Goal: Task Accomplishment & Management: Manage account settings

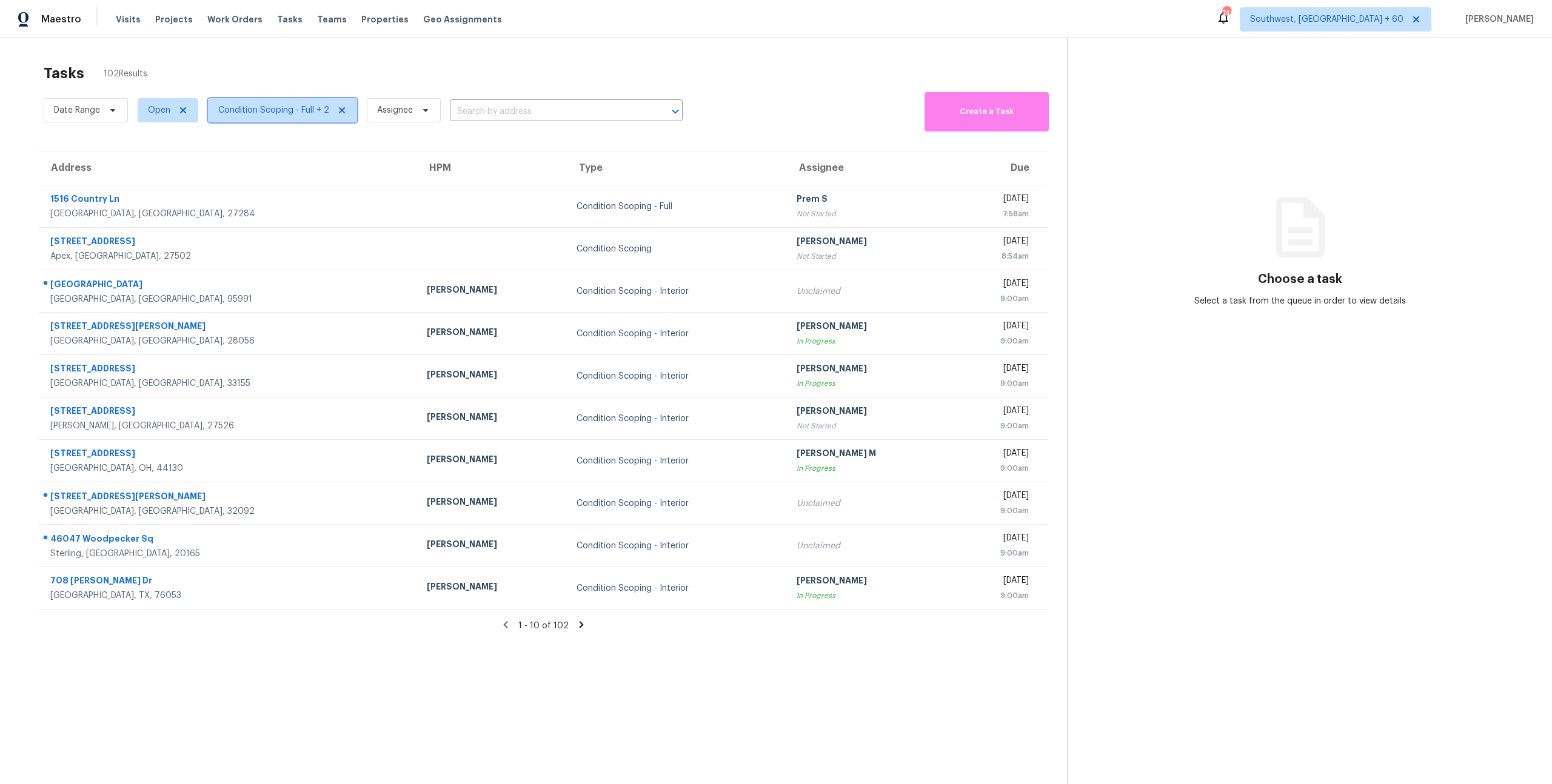
click at [273, 116] on span "Condition Scoping - Full + 2" at bounding box center [274, 110] width 111 height 13
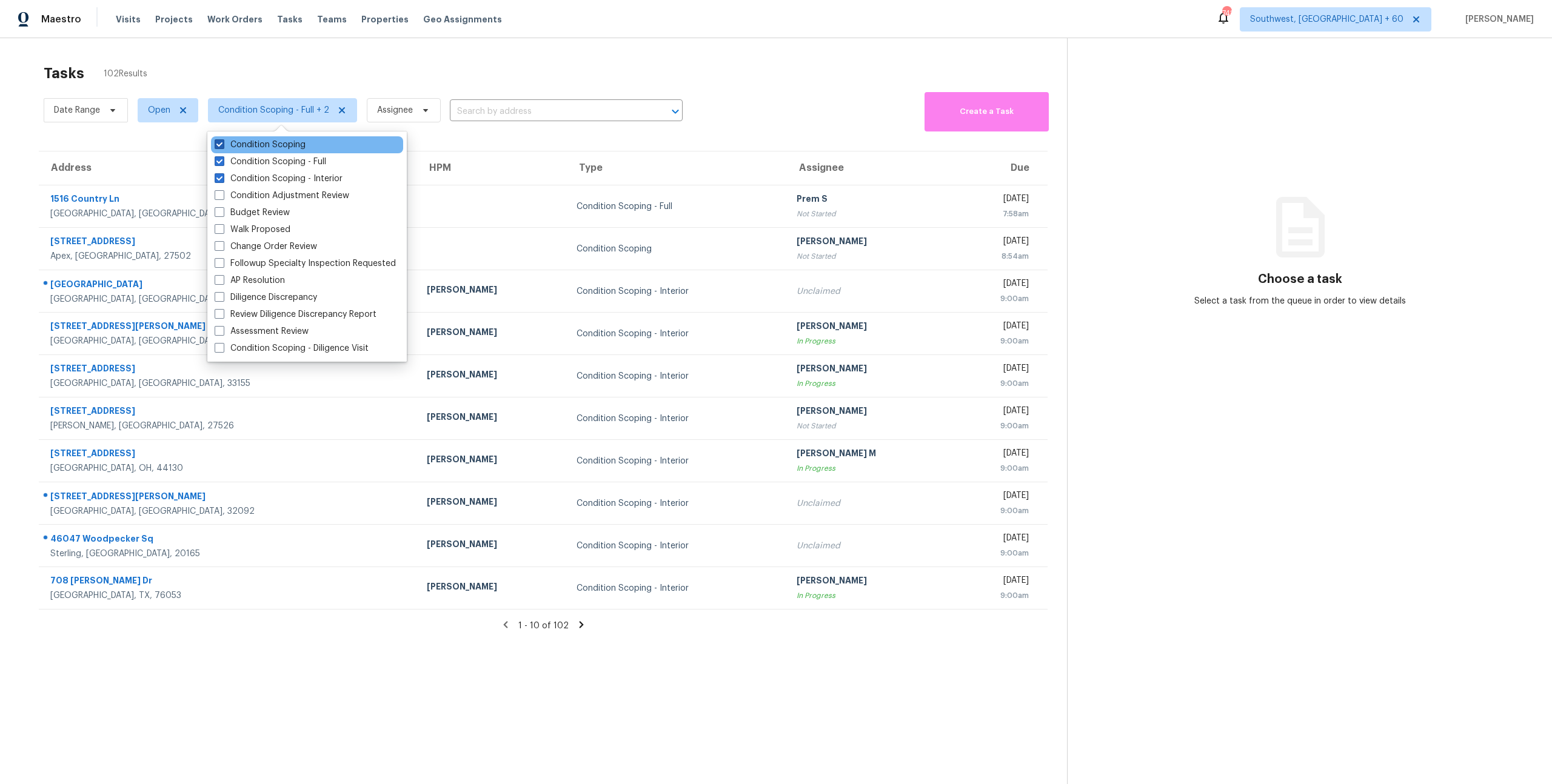
click at [277, 148] on label "Condition Scoping" at bounding box center [259, 145] width 91 height 13
click at [222, 147] on input "Condition Scoping" at bounding box center [218, 142] width 8 height 8
checkbox input "false"
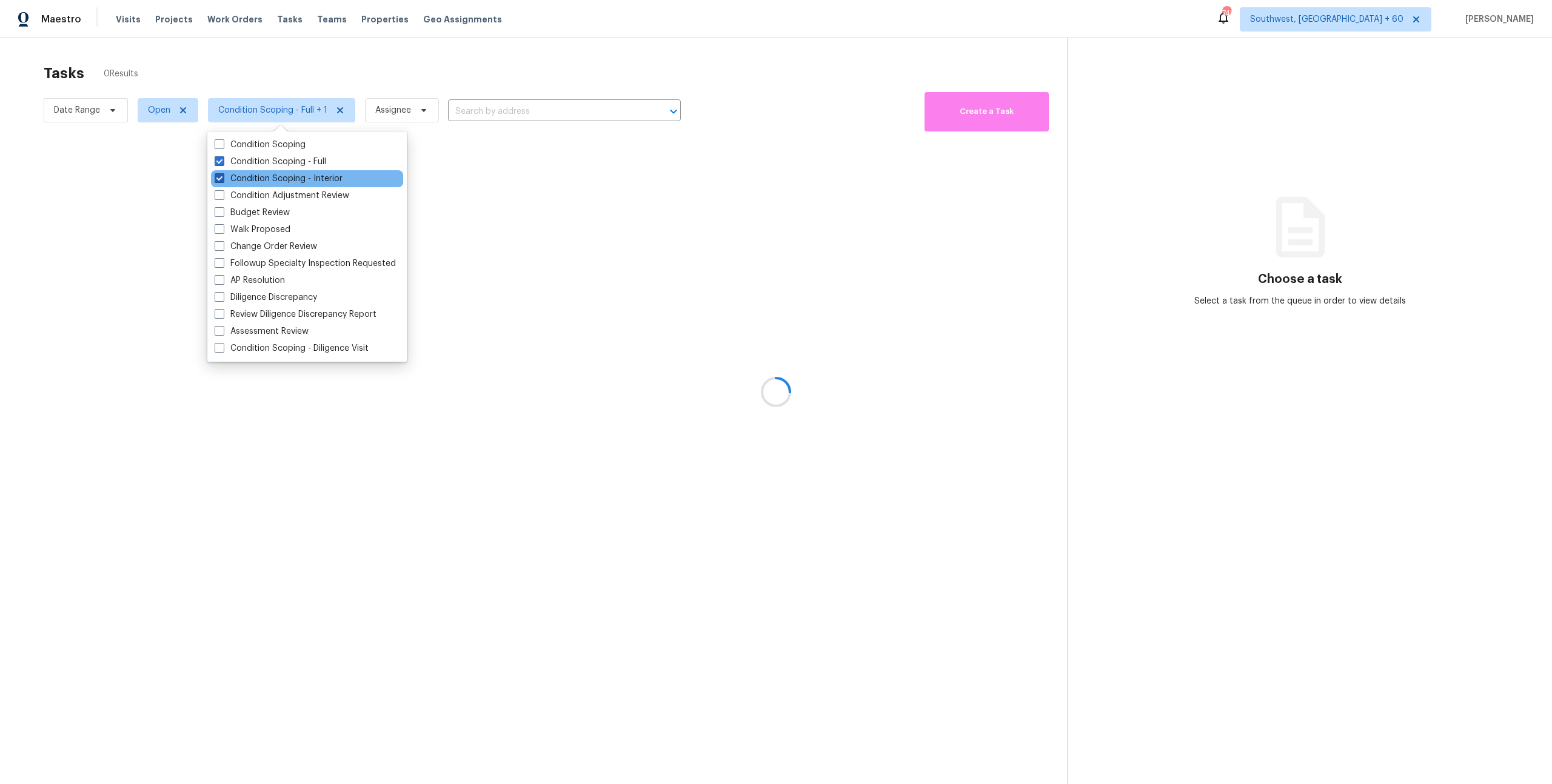
click at [277, 177] on label "Condition Scoping - Interior" at bounding box center [278, 179] width 128 height 13
click at [222, 177] on input "Condition Scoping - Interior" at bounding box center [218, 177] width 8 height 8
checkbox input "false"
click at [276, 56] on div at bounding box center [776, 392] width 1552 height 784
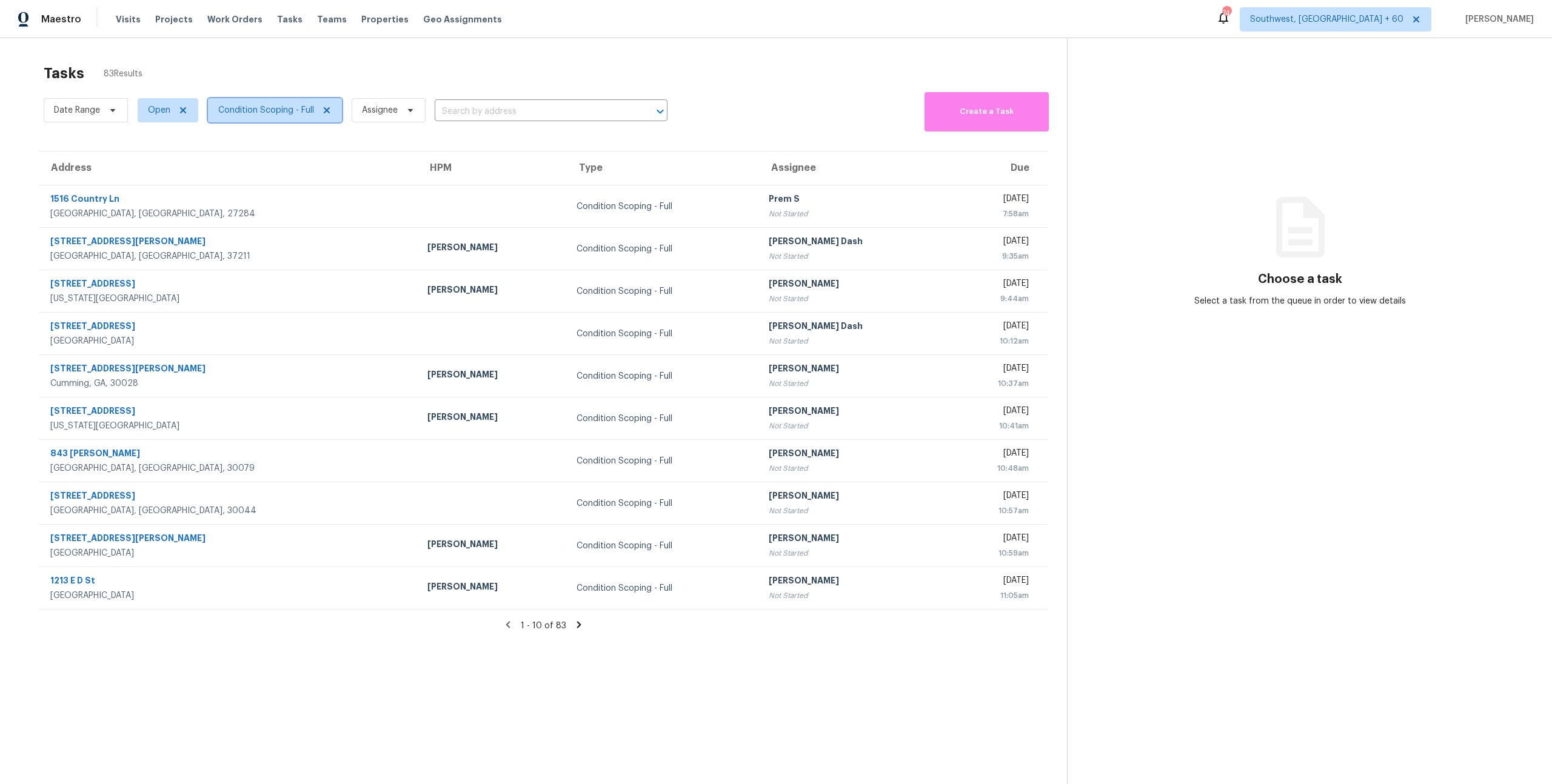
click at [235, 117] on span "Condition Scoping - Full" at bounding box center [275, 110] width 134 height 24
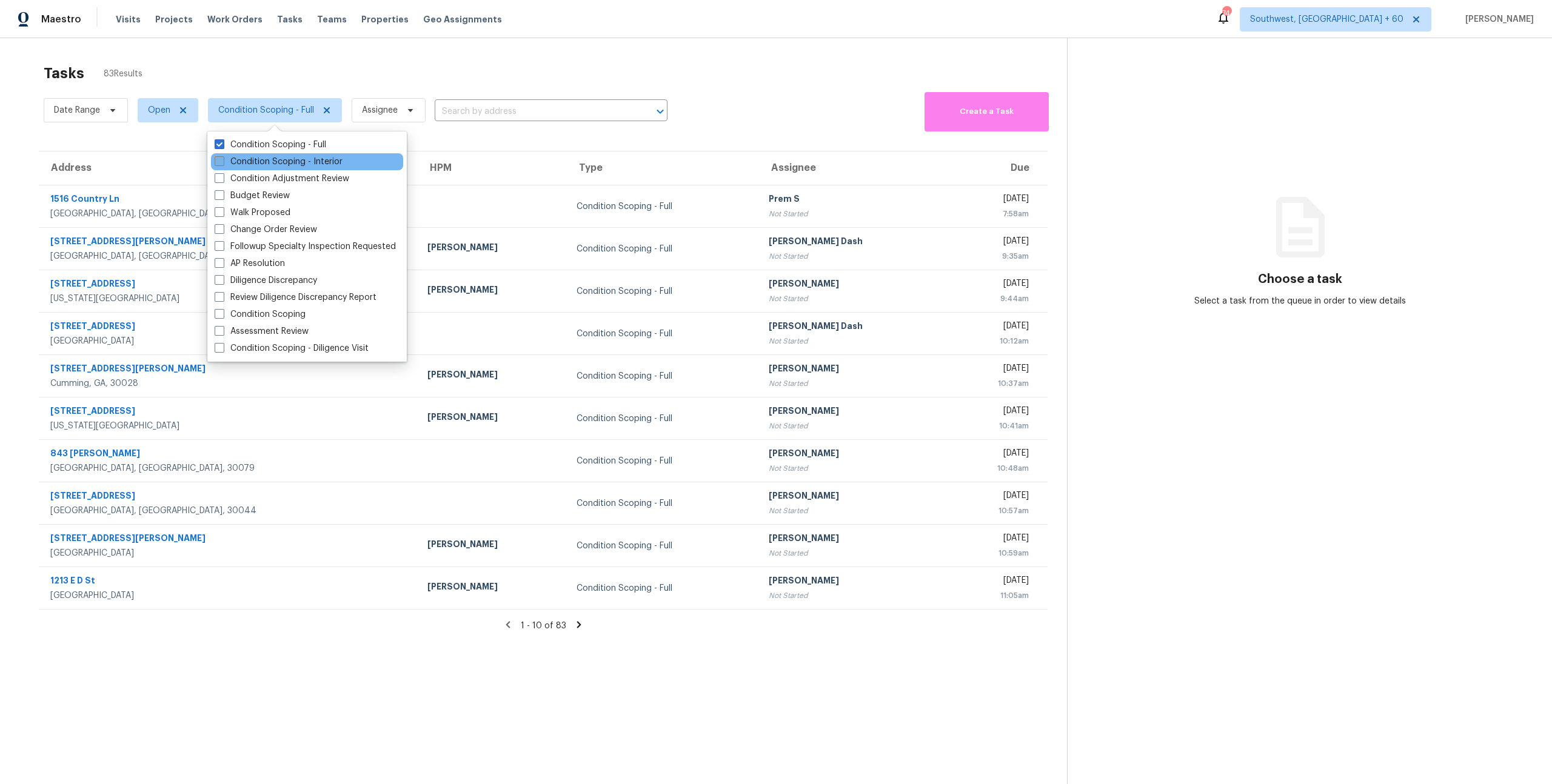
click at [242, 164] on label "Condition Scoping - Interior" at bounding box center [278, 162] width 128 height 13
click at [222, 164] on input "Condition Scoping - Interior" at bounding box center [218, 159] width 8 height 8
checkbox input "true"
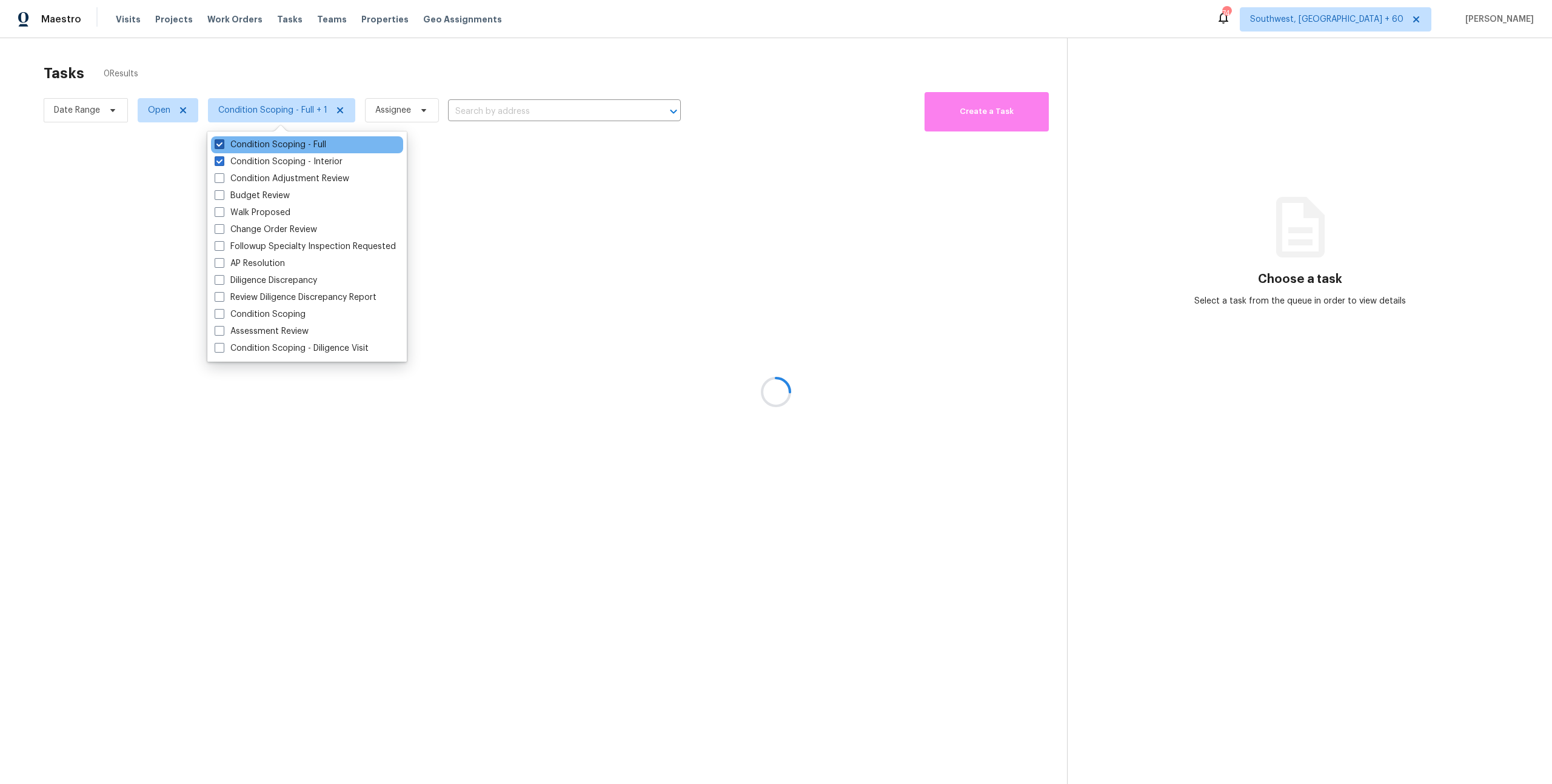
click at [243, 142] on label "Condition Scoping - Full" at bounding box center [270, 145] width 111 height 13
click at [222, 142] on input "Condition Scoping - Full" at bounding box center [218, 142] width 8 height 8
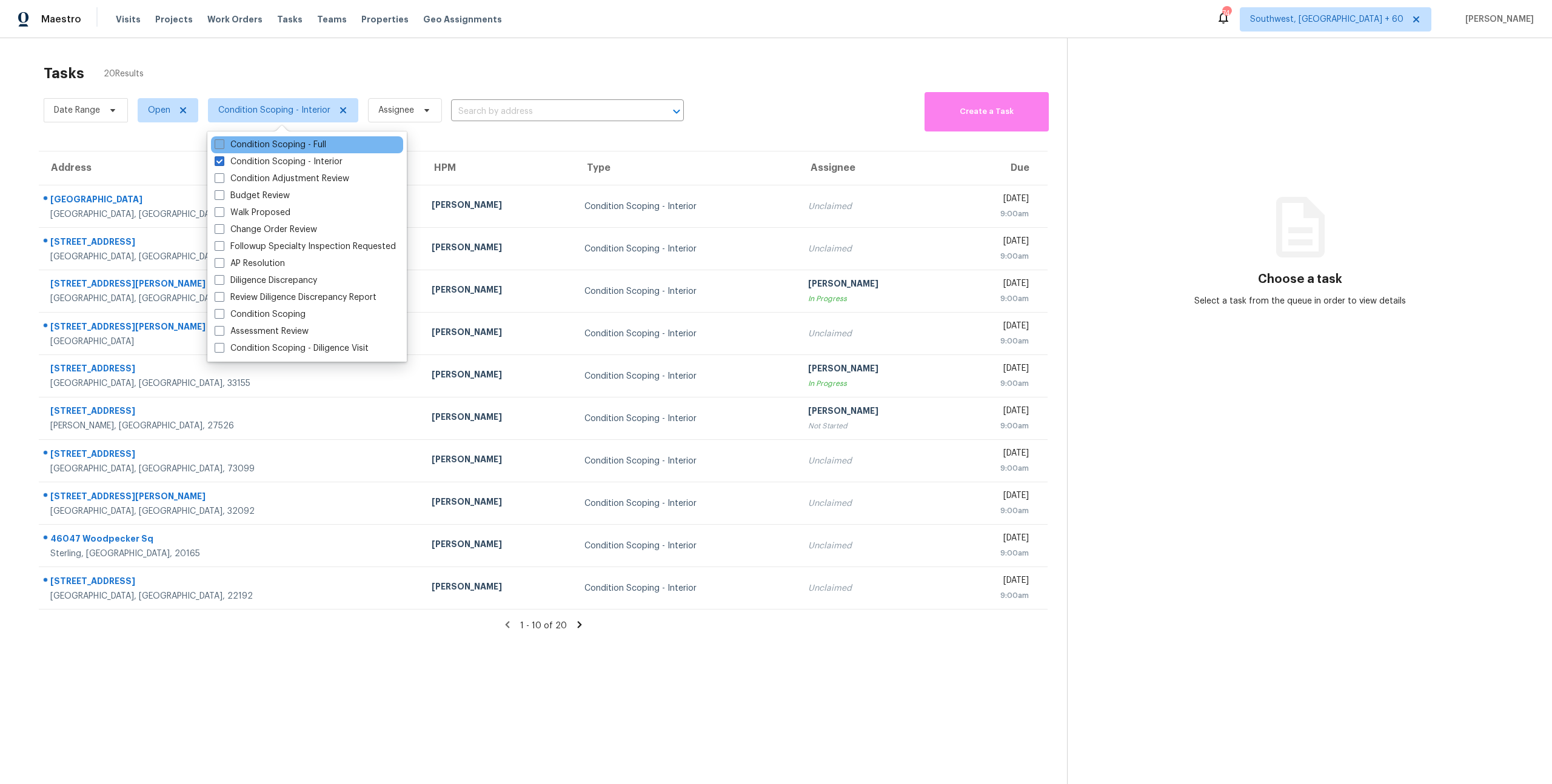
click at [243, 142] on label "Condition Scoping - Full" at bounding box center [270, 145] width 111 height 13
click at [222, 142] on input "Condition Scoping - Full" at bounding box center [218, 142] width 8 height 8
checkbox input "true"
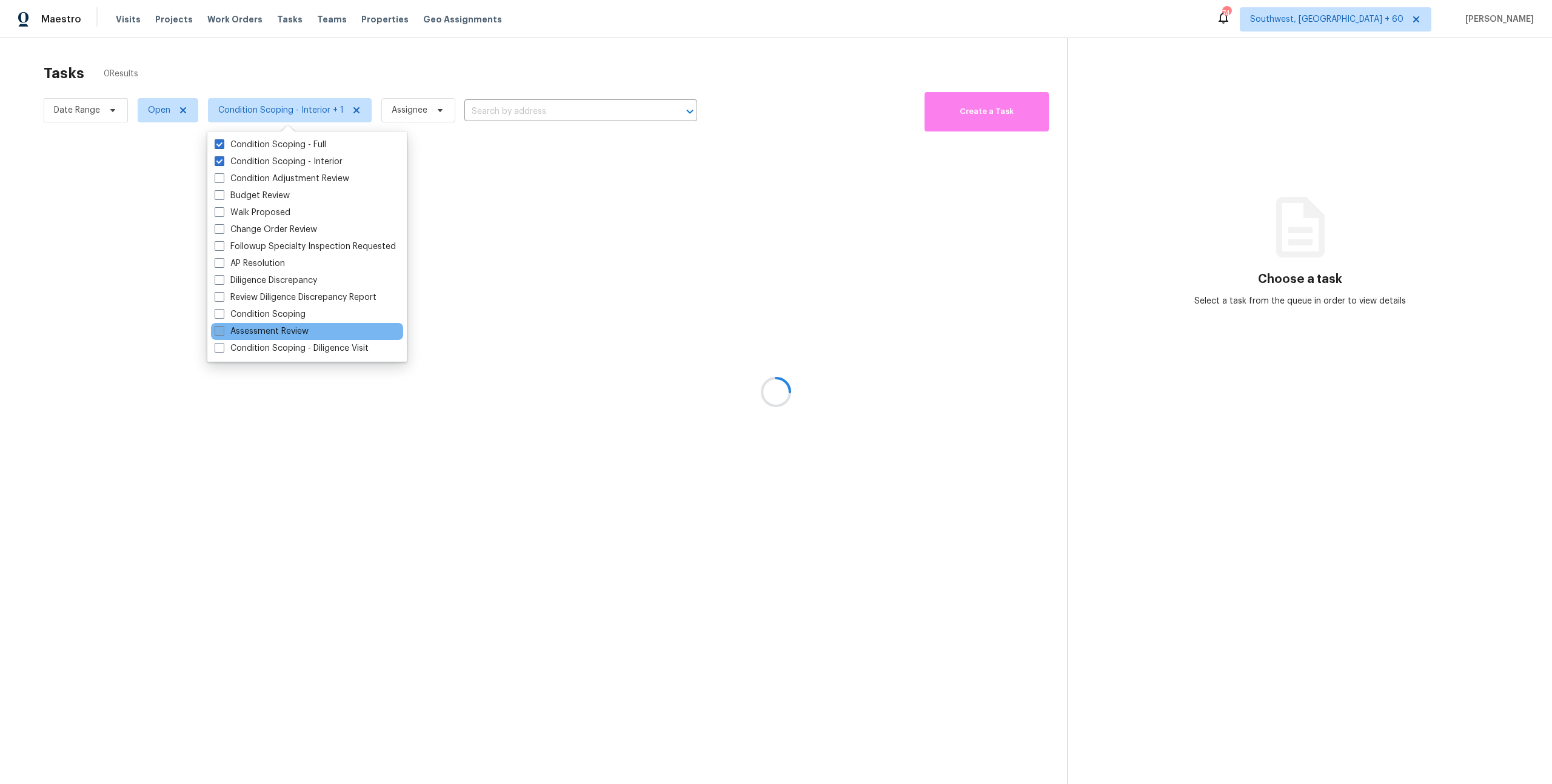
click at [277, 335] on label "Assessment Review" at bounding box center [261, 332] width 94 height 13
click at [222, 333] on input "Assessment Review" at bounding box center [218, 329] width 8 height 8
click at [277, 335] on label "Assessment Review" at bounding box center [261, 332] width 94 height 13
click at [222, 333] on input "Assessment Review" at bounding box center [218, 329] width 8 height 8
checkbox input "false"
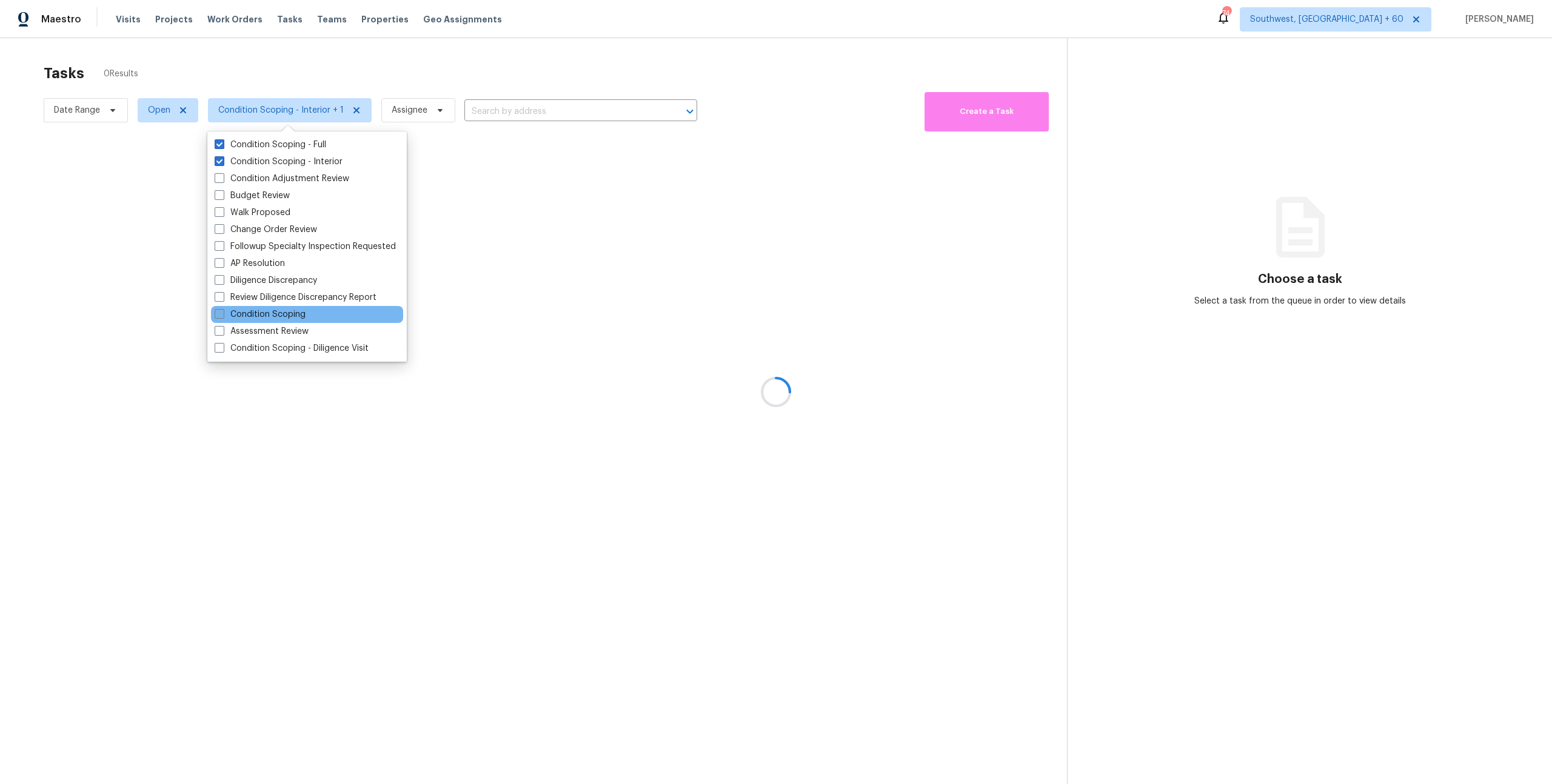
click at [272, 314] on label "Condition Scoping" at bounding box center [259, 314] width 91 height 13
click at [222, 314] on input "Condition Scoping" at bounding box center [218, 312] width 8 height 8
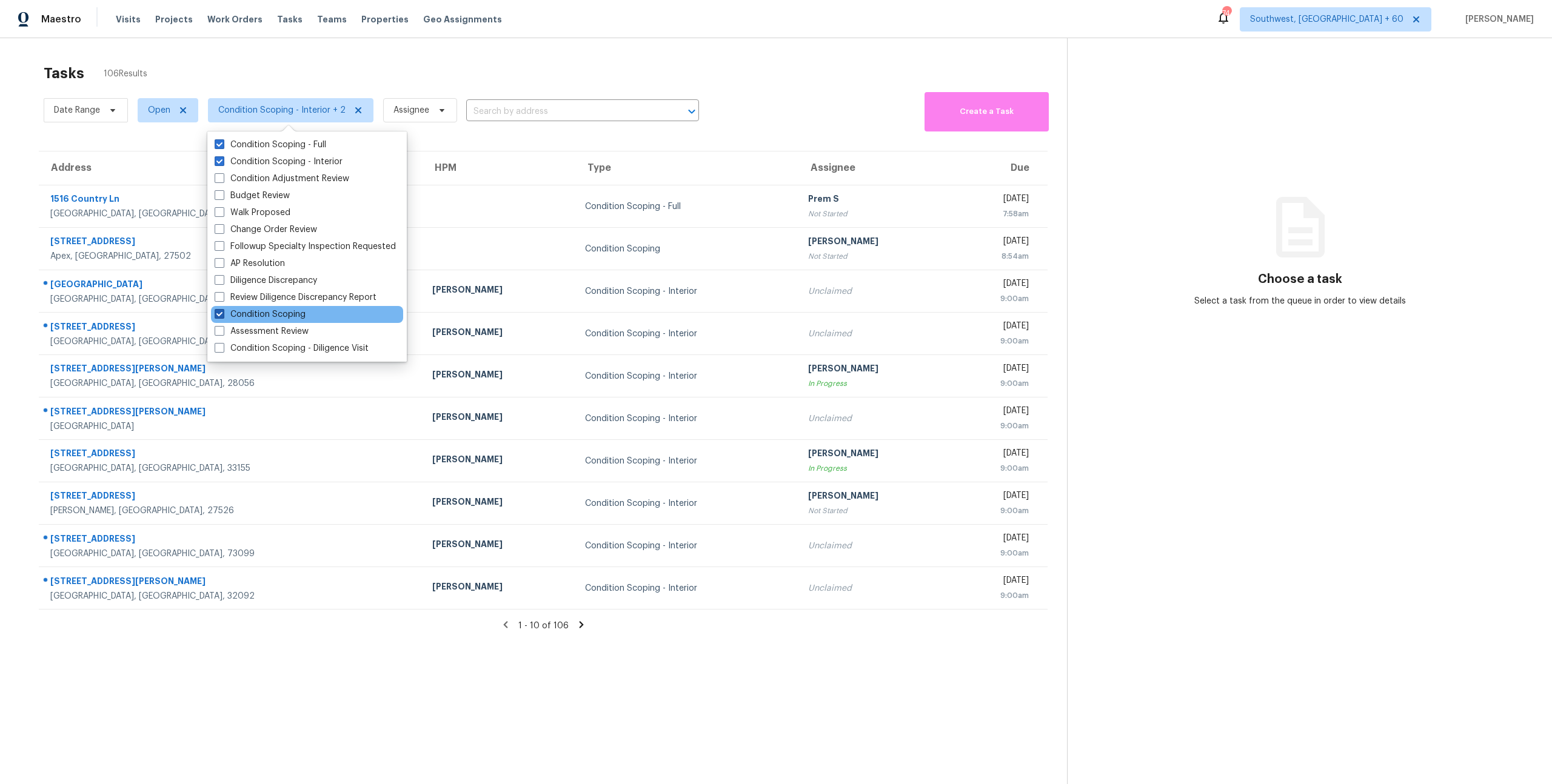
click at [278, 318] on label "Condition Scoping" at bounding box center [259, 314] width 91 height 13
click at [222, 316] on input "Condition Scoping" at bounding box center [218, 312] width 8 height 8
checkbox input "false"
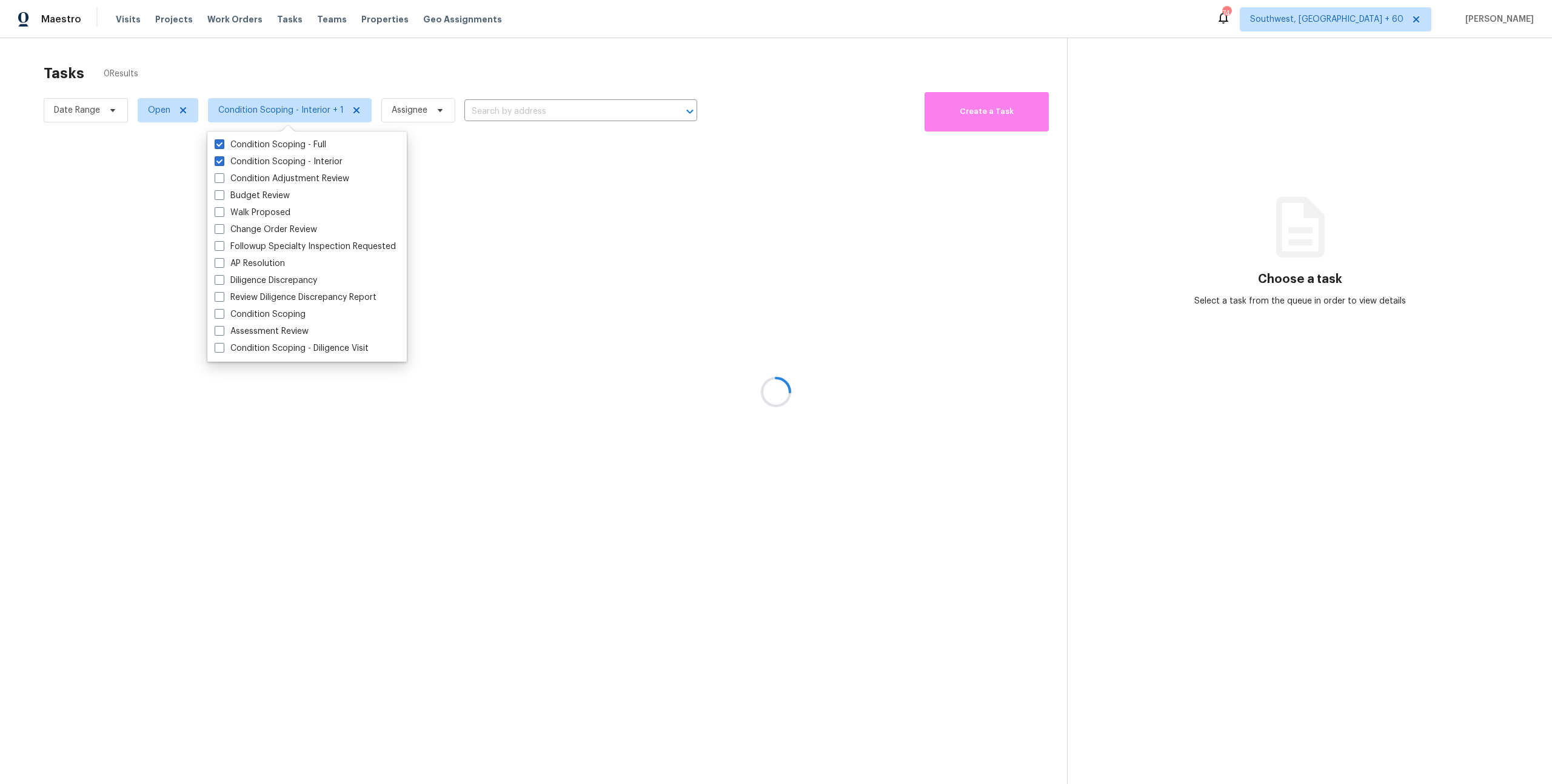
click at [214, 46] on div at bounding box center [776, 392] width 1552 height 784
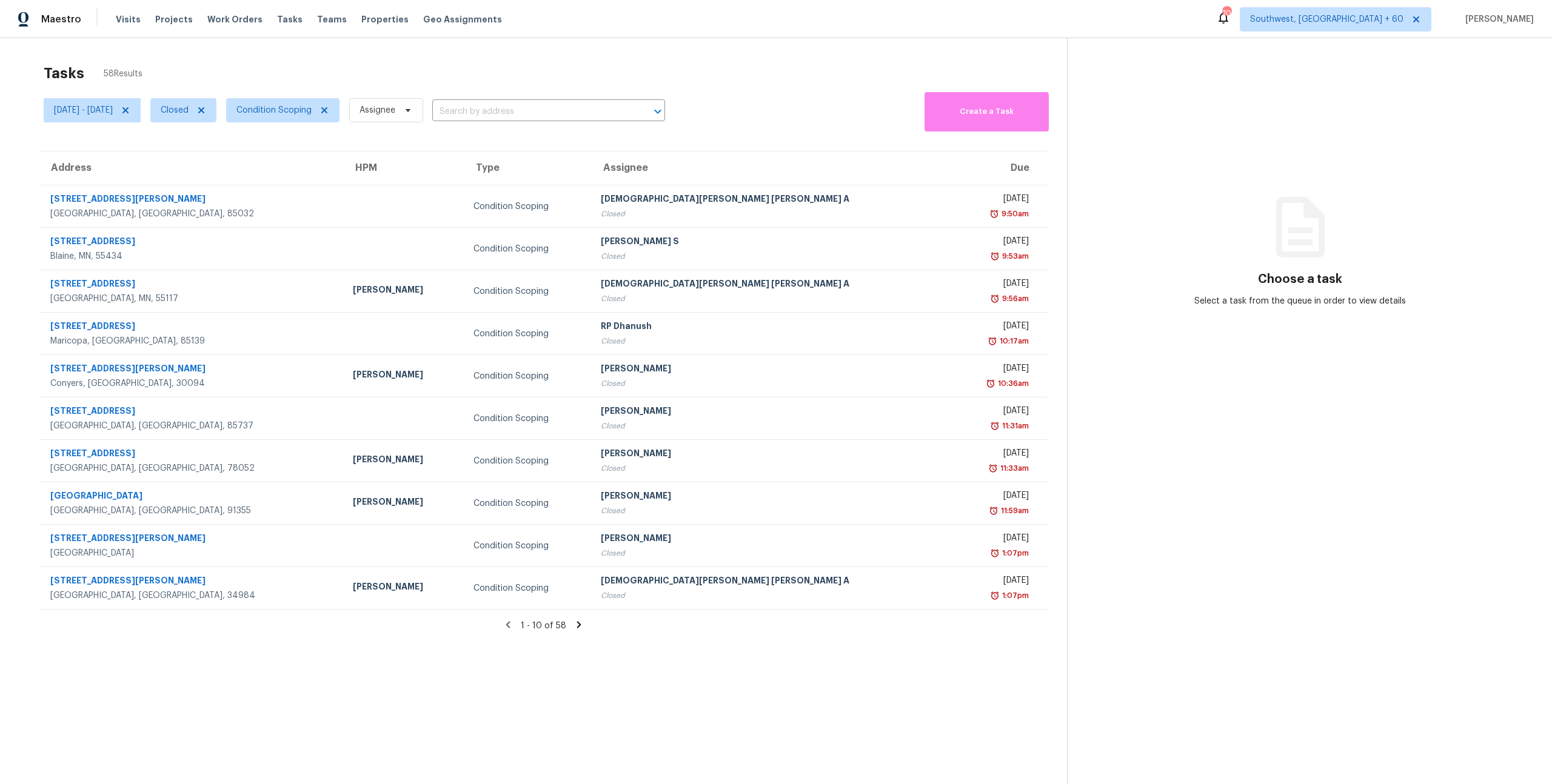
click at [247, 56] on div "Tasks 58 Results Sun, Oct 05 - Wed, Oct 08 Closed Condition Scoping Assignee ​ …" at bounding box center [776, 430] width 1552 height 784
click at [188, 108] on span "Closed" at bounding box center [174, 110] width 28 height 13
click at [228, 162] on label "Open" at bounding box center [223, 162] width 39 height 13
click at [212, 162] on input "Open" at bounding box center [208, 159] width 8 height 8
checkbox input "true"
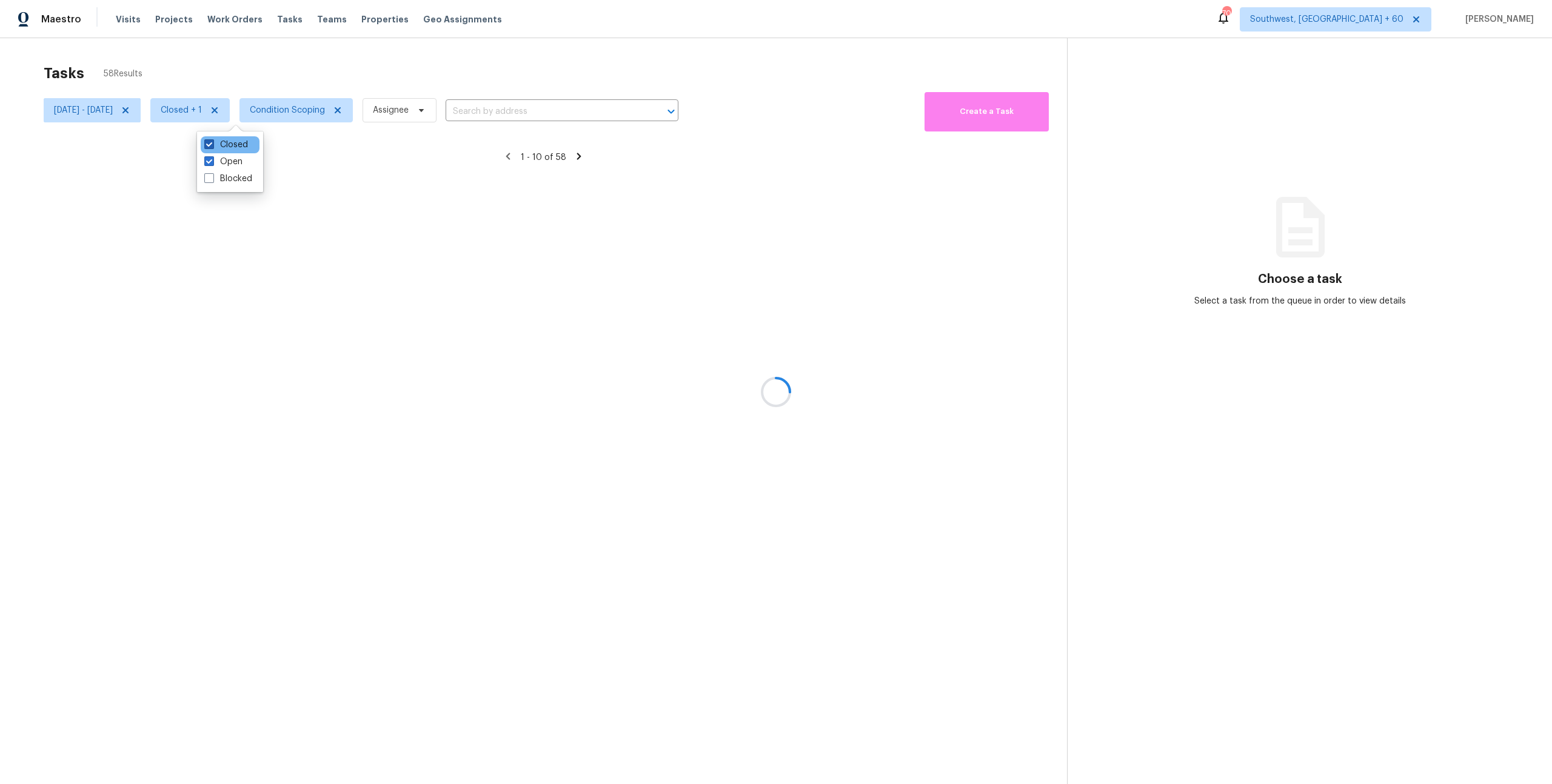
click at [226, 144] on label "Closed" at bounding box center [226, 145] width 44 height 13
click at [212, 144] on input "Closed" at bounding box center [208, 142] width 8 height 8
checkbox input "false"
click at [202, 73] on div "Tasks 0 Results" at bounding box center [556, 73] width 1023 height 31
click at [128, 108] on icon at bounding box center [125, 110] width 6 height 6
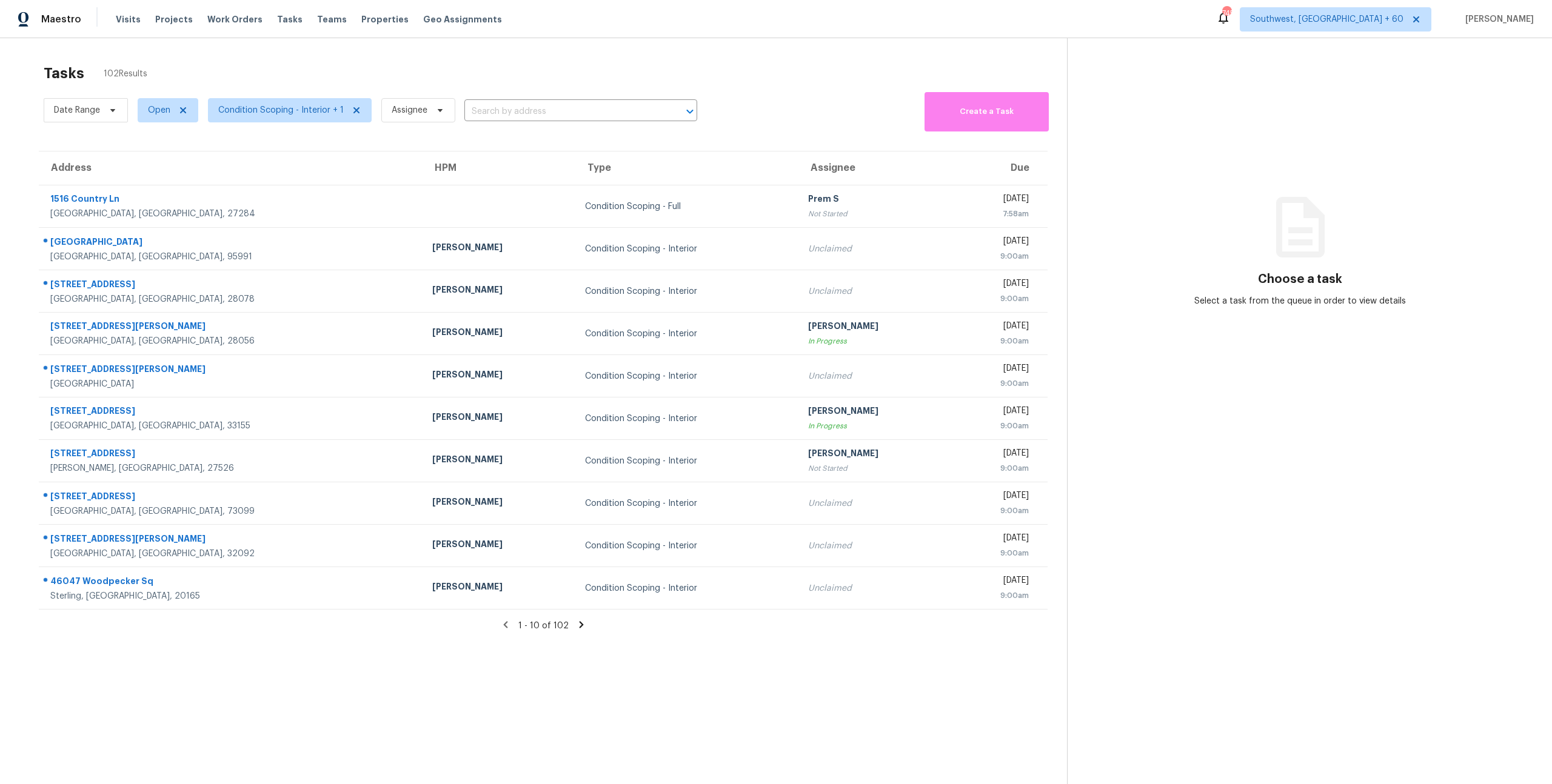
click at [780, 73] on div "Tasks 102 Results" at bounding box center [556, 73] width 1023 height 31
click at [219, 65] on div "Tasks 102 Results" at bounding box center [556, 73] width 1023 height 31
click at [171, 56] on div "Tasks 102 Results Date Range Open Condition Scoping - Interior + 1 Assignee ​ C…" at bounding box center [776, 430] width 1552 height 784
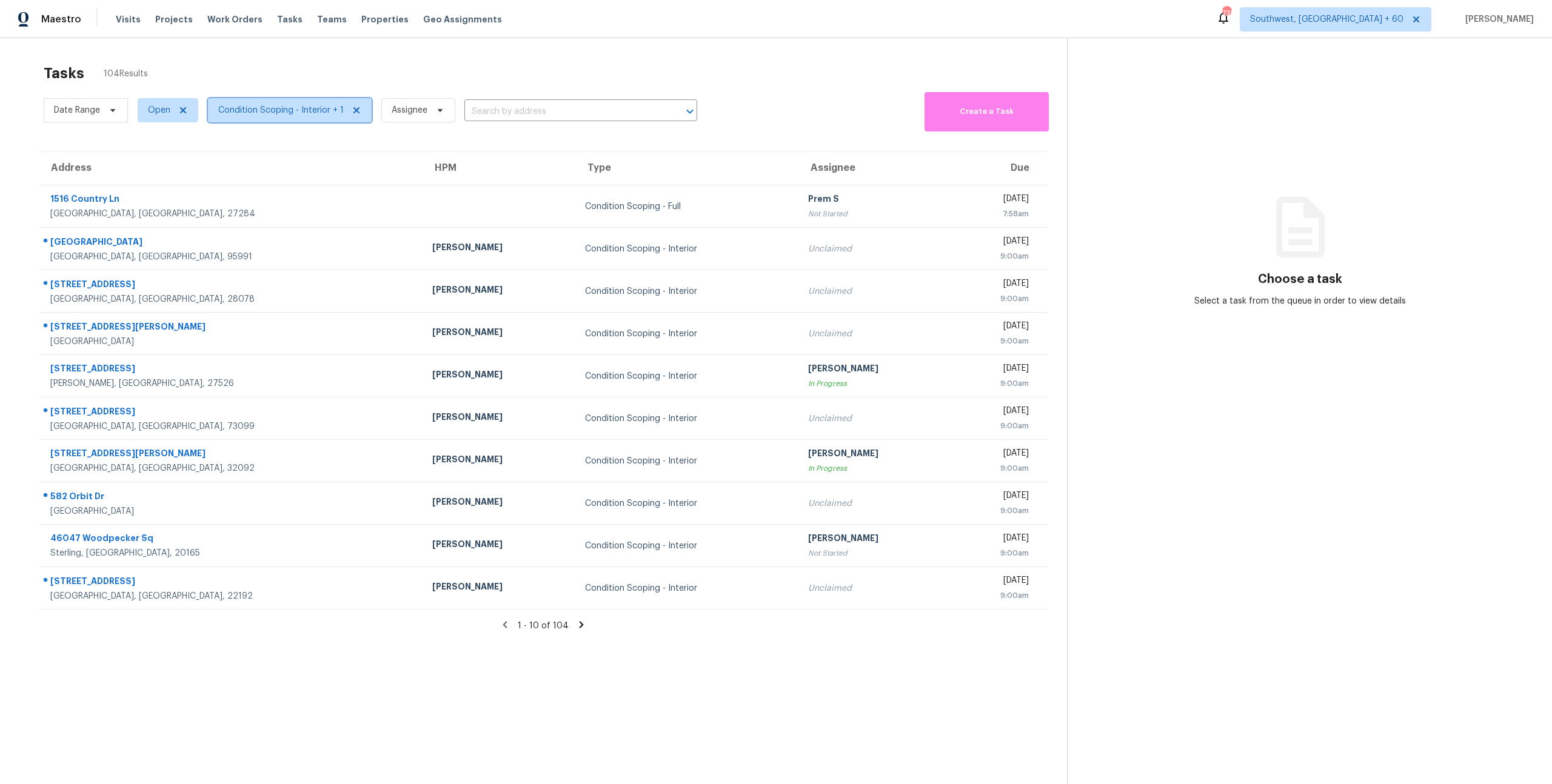
click at [266, 117] on span "Condition Scoping - Interior + 1" at bounding box center [289, 110] width 164 height 24
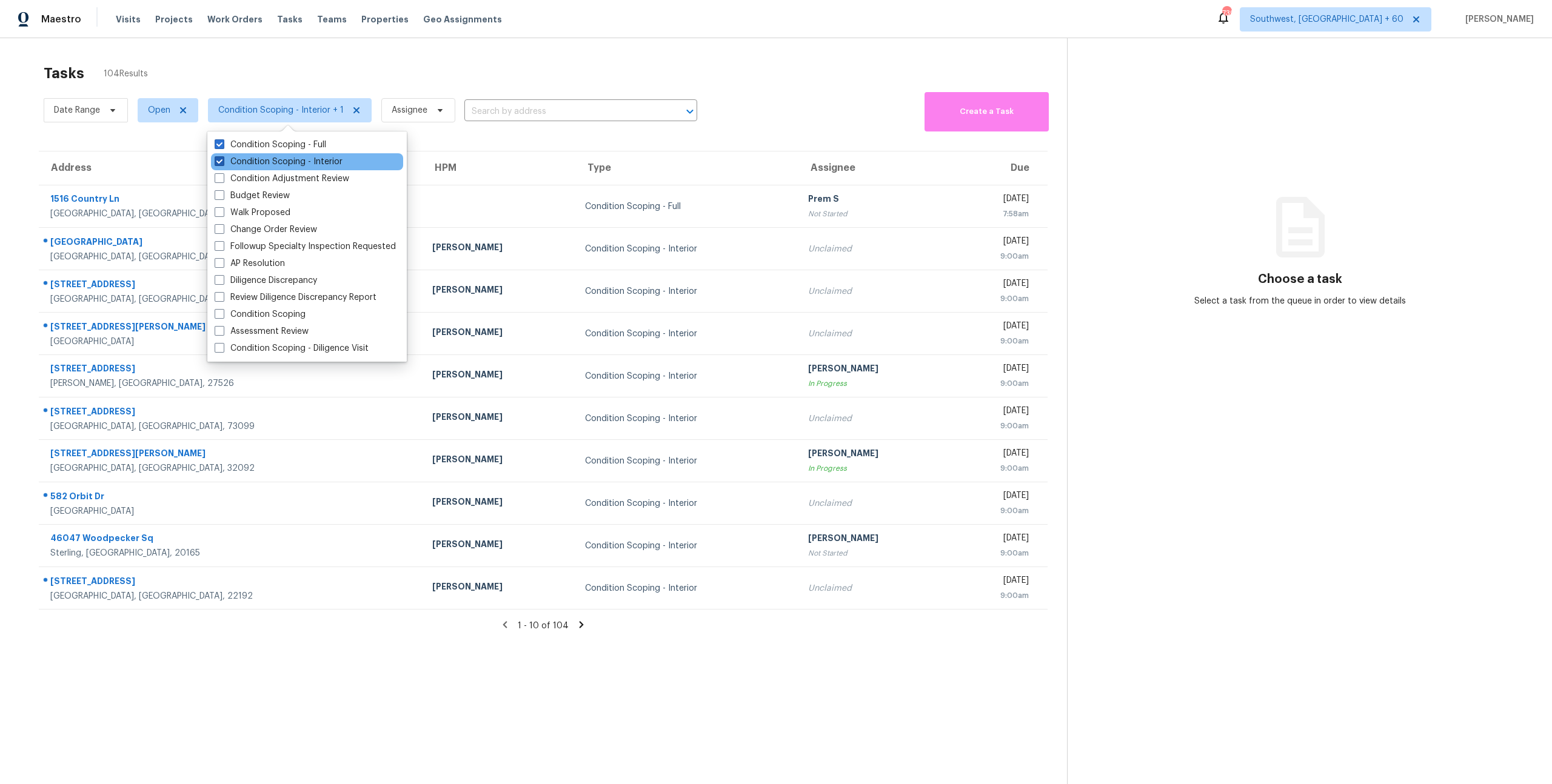
click at [273, 163] on label "Condition Scoping - Interior" at bounding box center [278, 162] width 128 height 13
click at [222, 163] on input "Condition Scoping - Interior" at bounding box center [218, 159] width 8 height 8
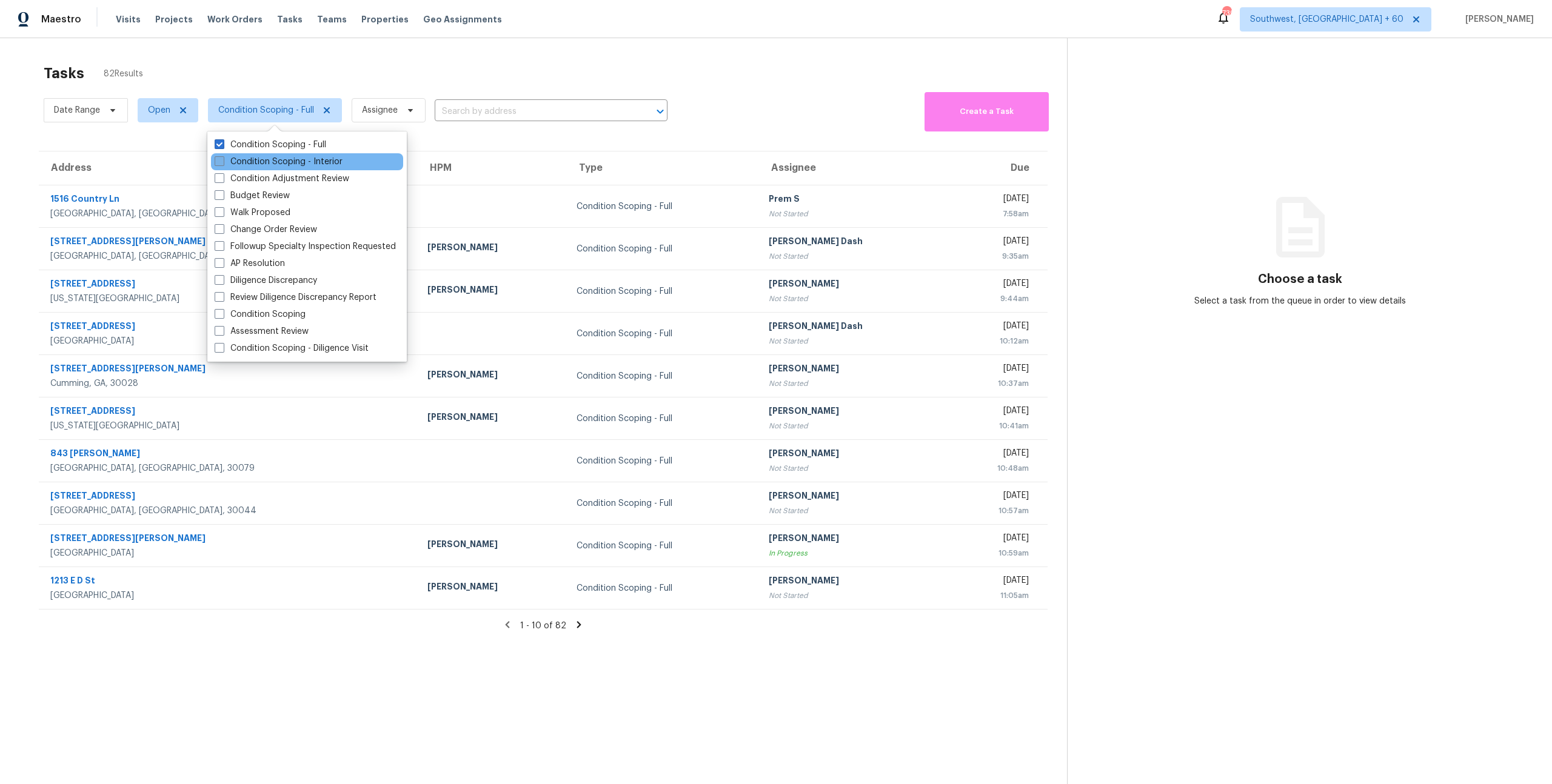
click at [273, 163] on label "Condition Scoping - Interior" at bounding box center [278, 162] width 128 height 13
click at [222, 163] on input "Condition Scoping - Interior" at bounding box center [218, 159] width 8 height 8
checkbox input "true"
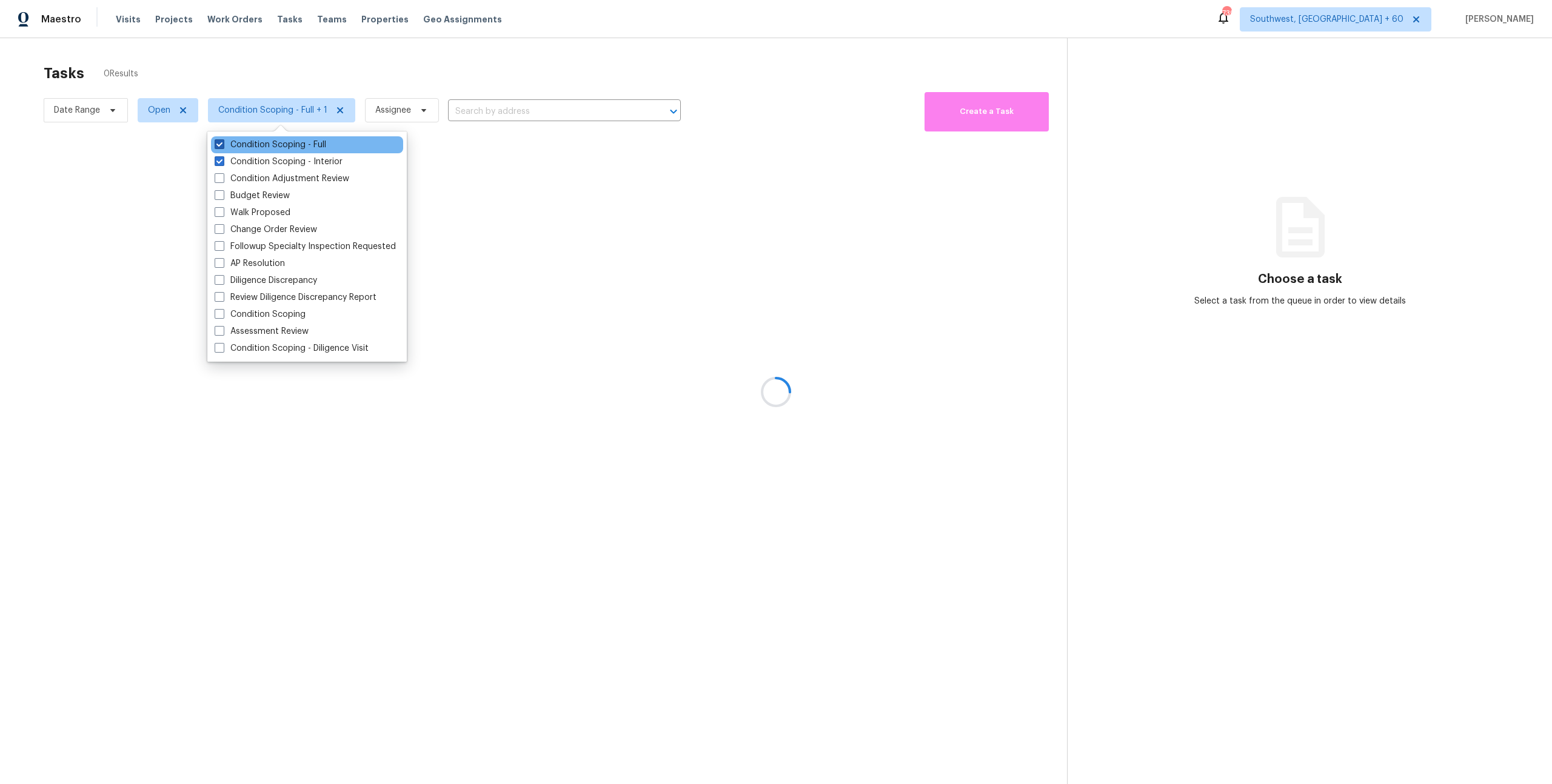
click at [258, 142] on label "Condition Scoping - Full" at bounding box center [270, 145] width 111 height 13
click at [222, 142] on input "Condition Scoping - Full" at bounding box center [218, 142] width 8 height 8
click at [258, 142] on label "Condition Scoping - Full" at bounding box center [270, 145] width 111 height 13
click at [222, 142] on input "Condition Scoping - Full" at bounding box center [218, 142] width 8 height 8
checkbox input "true"
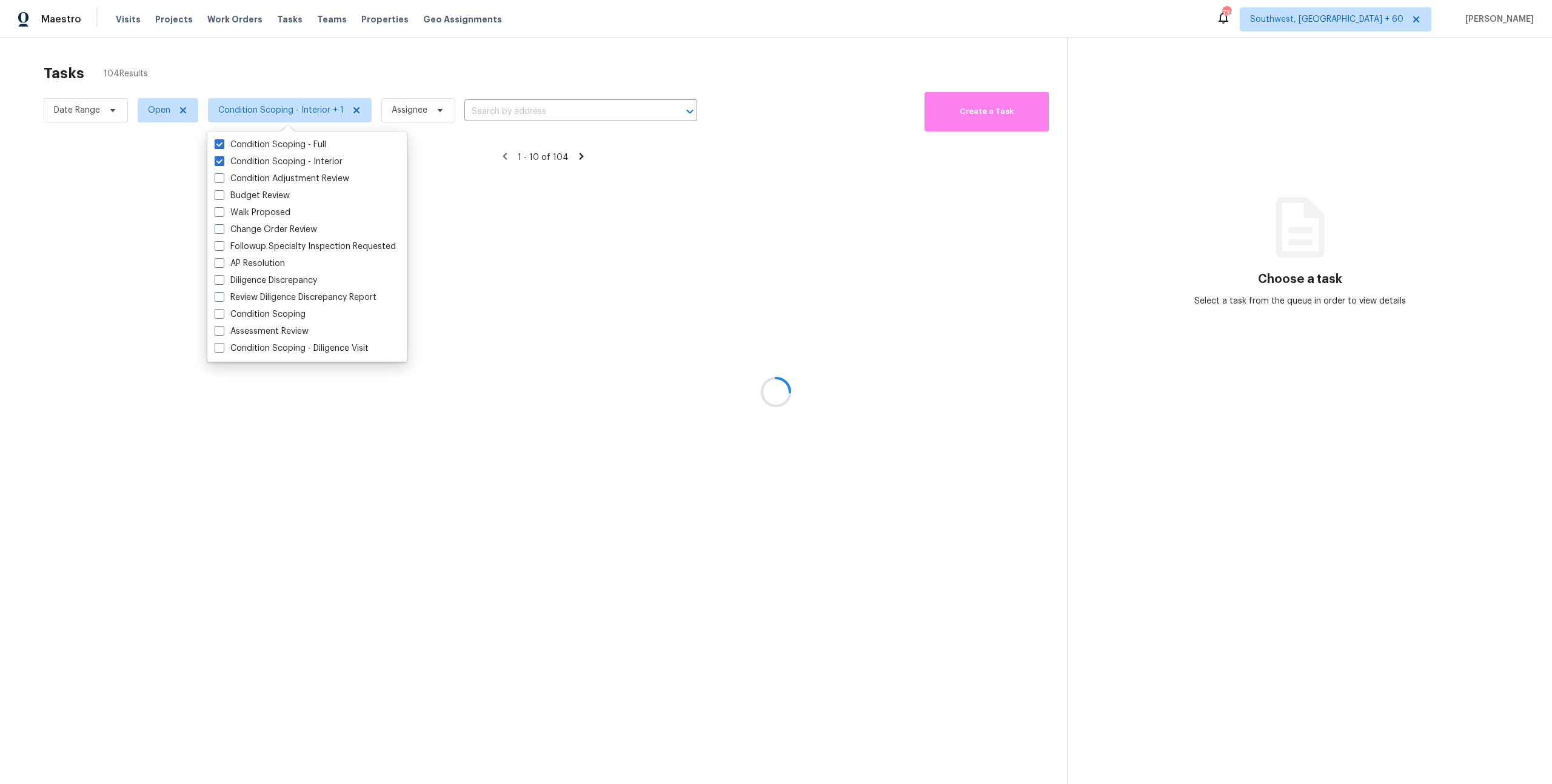
click at [233, 61] on div at bounding box center [776, 392] width 1552 height 784
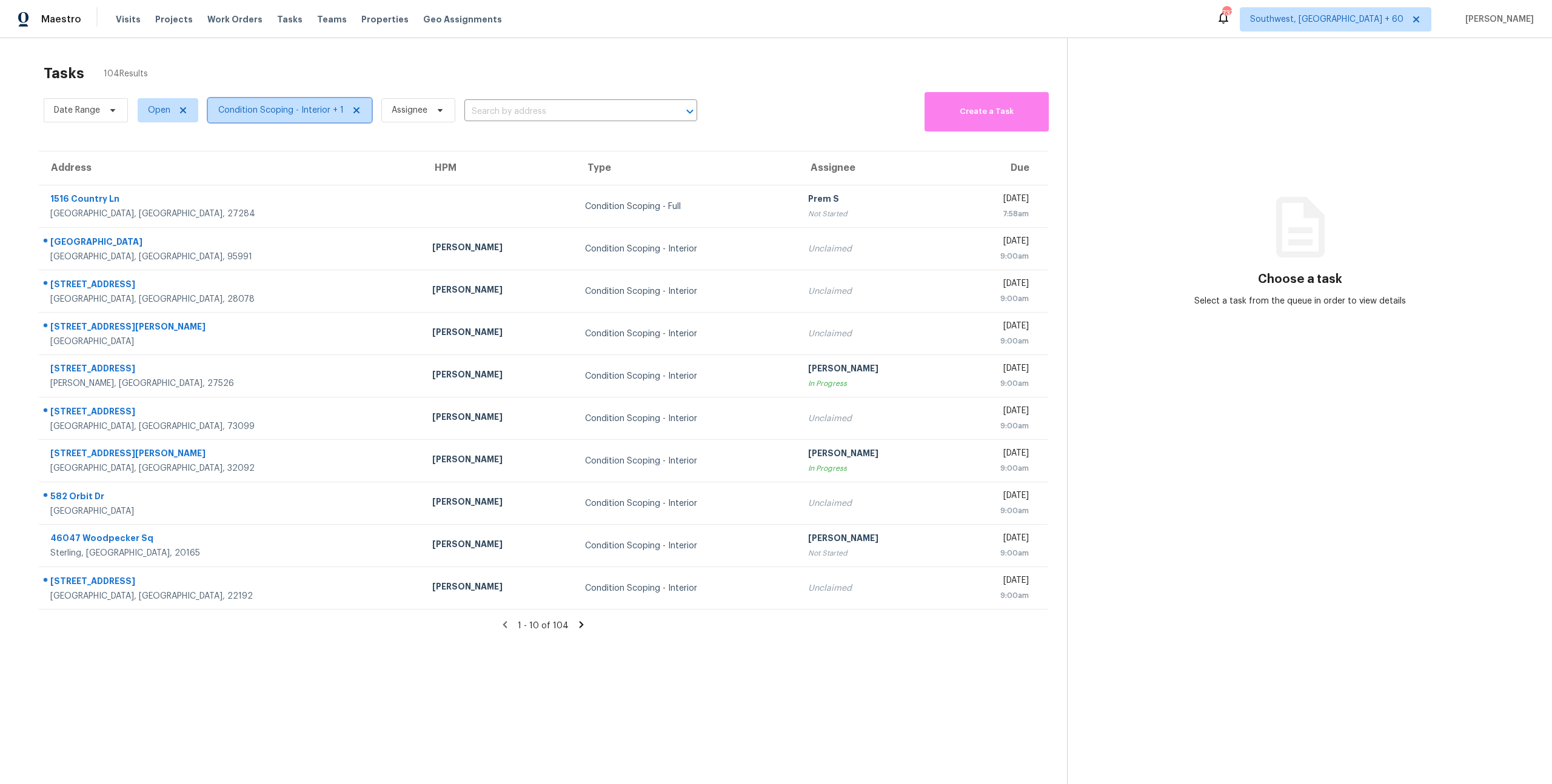
click at [282, 119] on span "Condition Scoping - Interior + 1" at bounding box center [289, 110] width 164 height 24
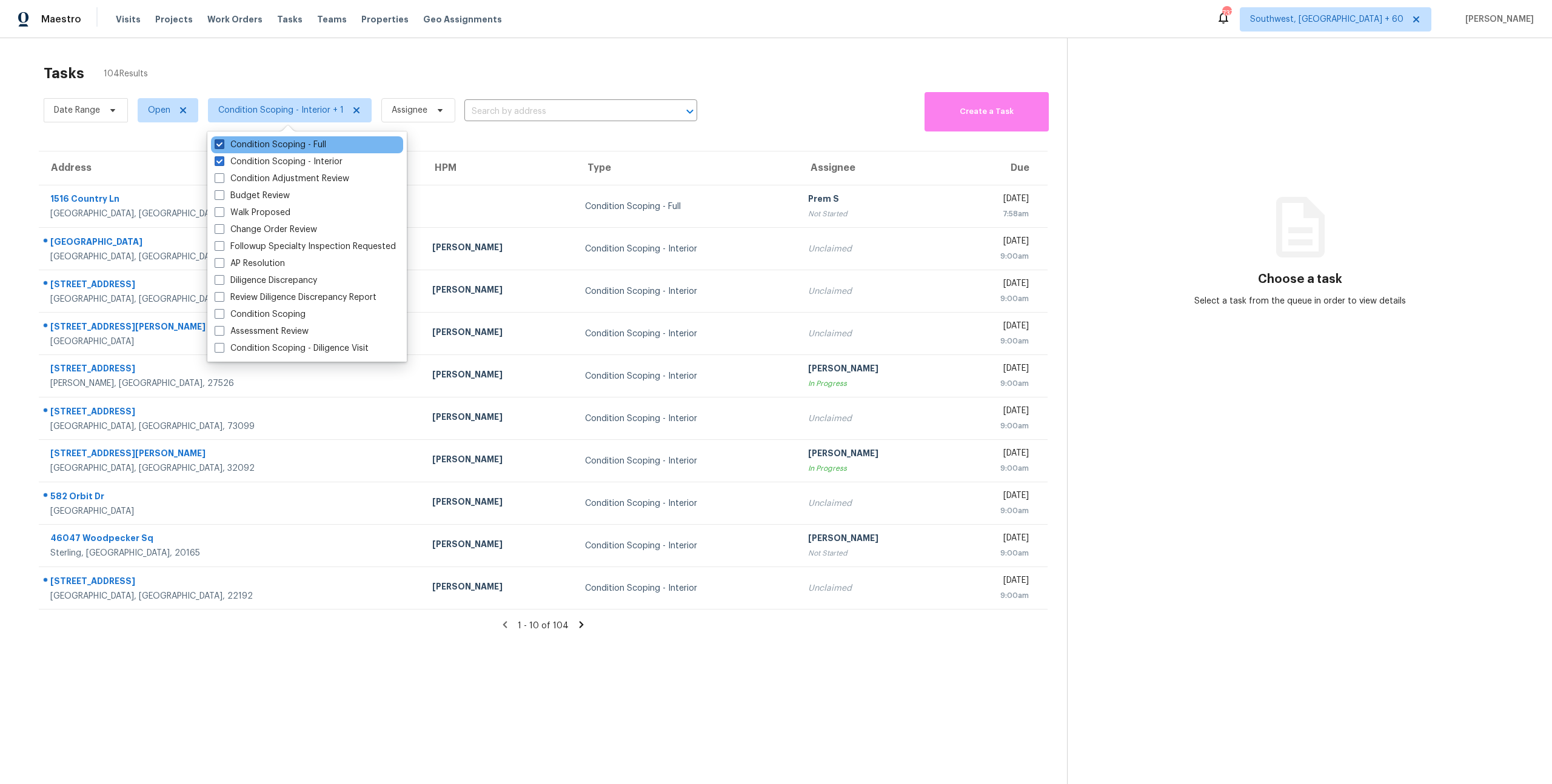
click at [276, 146] on label "Condition Scoping - Full" at bounding box center [270, 145] width 111 height 13
click at [222, 146] on input "Condition Scoping - Full" at bounding box center [218, 142] width 8 height 8
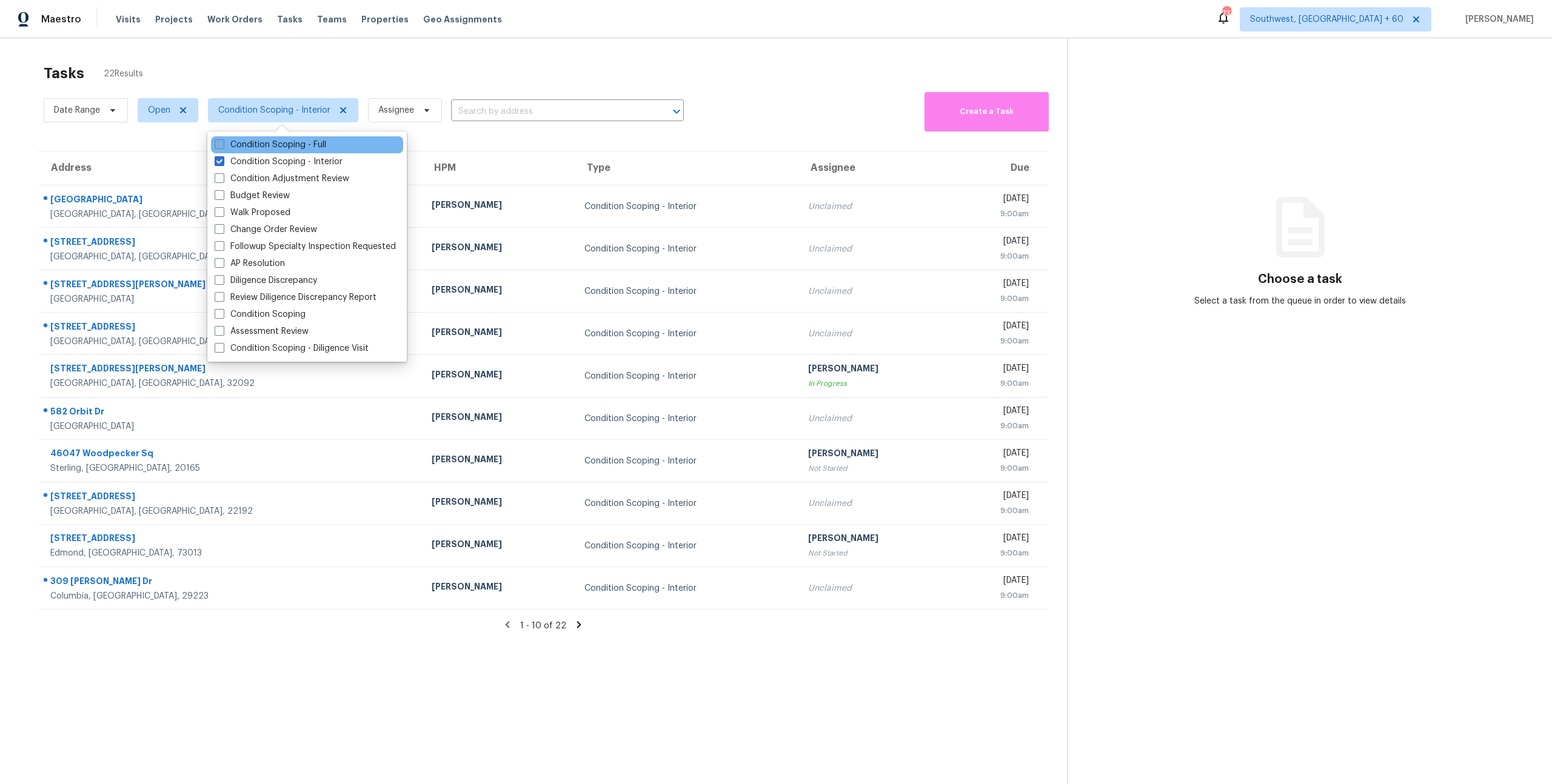
click at [276, 146] on label "Condition Scoping - Full" at bounding box center [270, 145] width 111 height 13
click at [222, 146] on input "Condition Scoping - Full" at bounding box center [218, 142] width 8 height 8
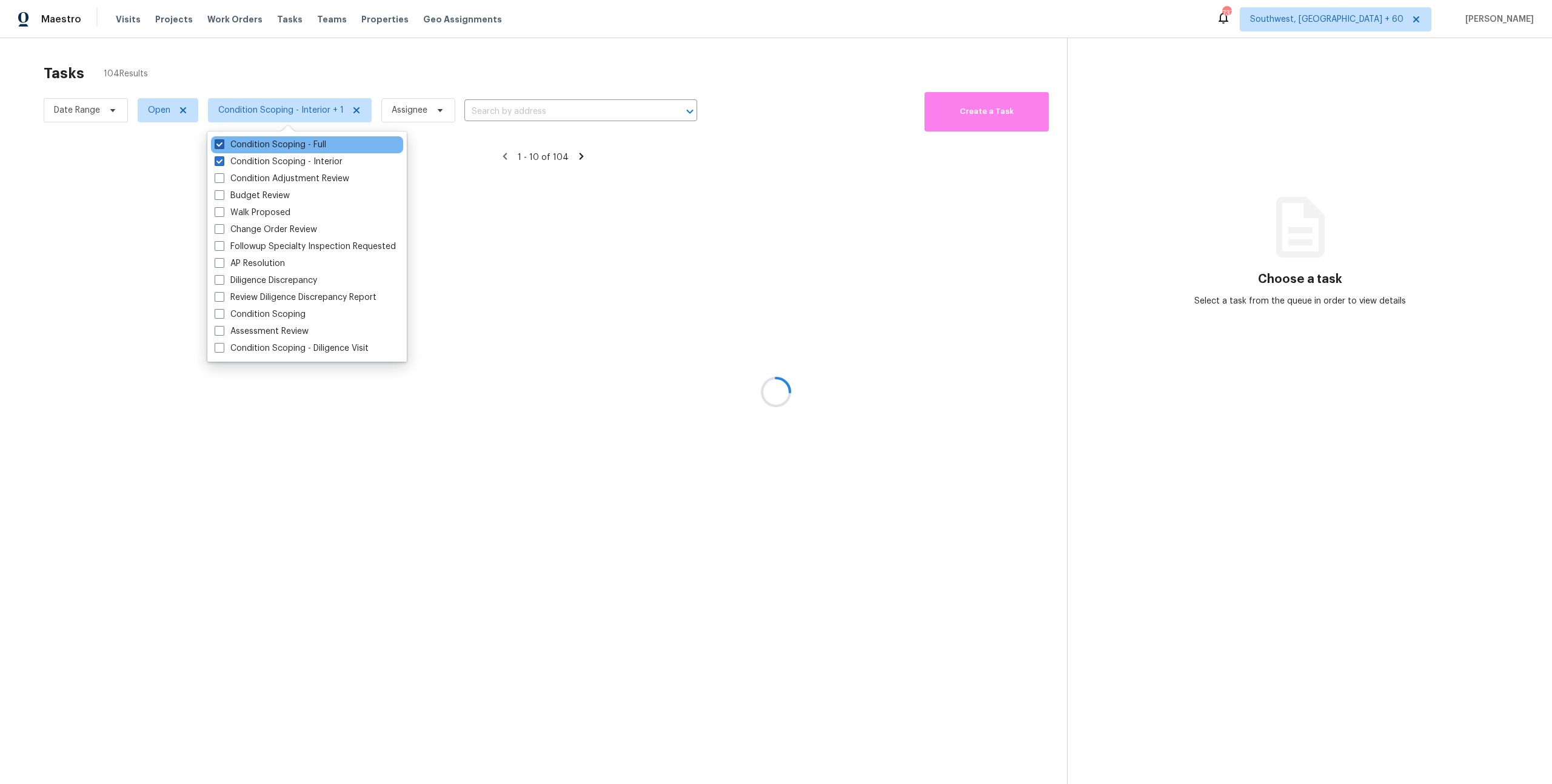
click at [280, 140] on label "Condition Scoping - Full" at bounding box center [270, 145] width 111 height 13
click at [222, 140] on input "Condition Scoping - Full" at bounding box center [218, 142] width 8 height 8
checkbox input "false"
click at [251, 57] on div at bounding box center [776, 392] width 1552 height 784
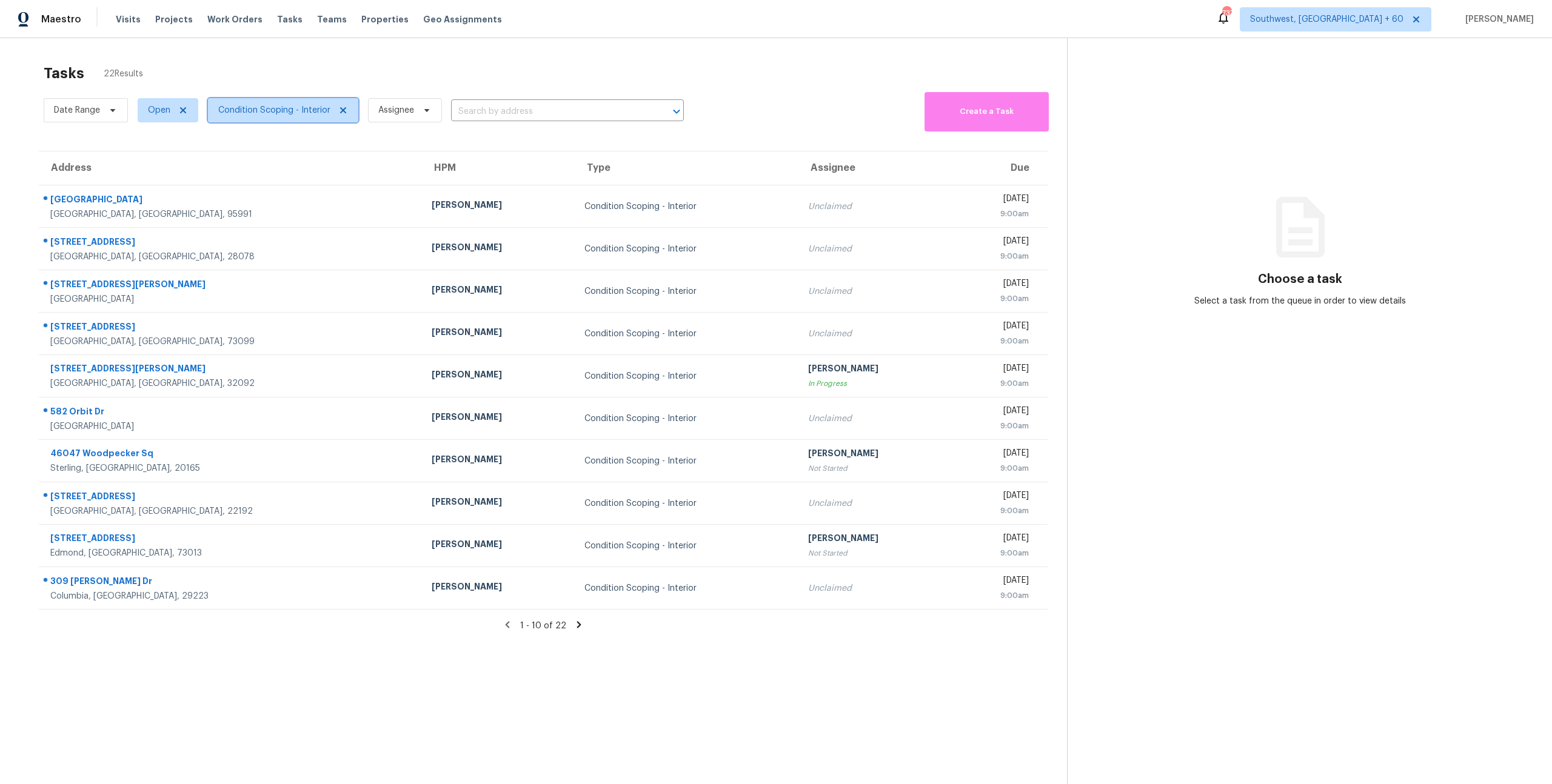
click at [250, 108] on span "Condition Scoping - Interior" at bounding box center [274, 110] width 112 height 13
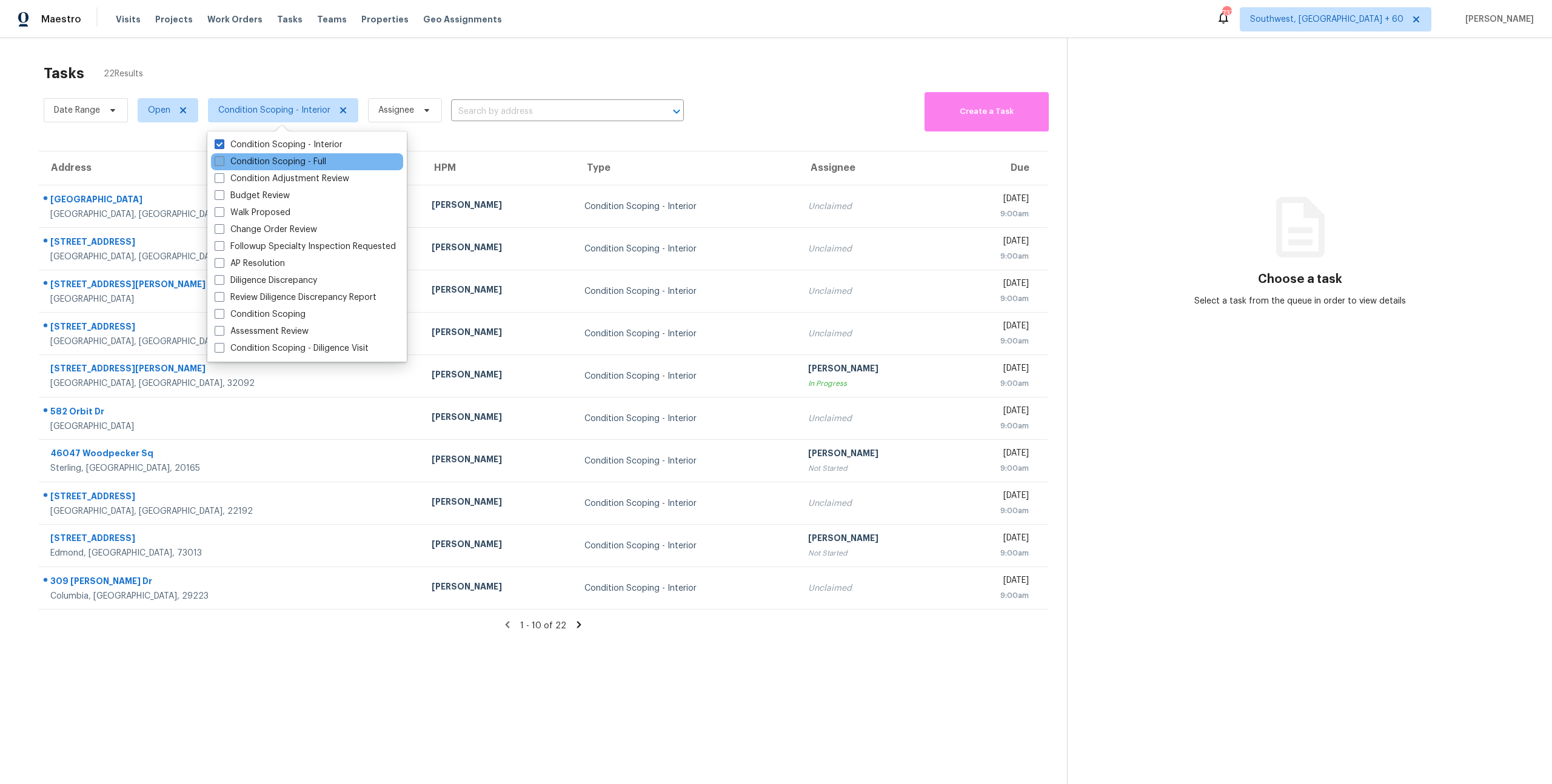
click at [246, 163] on label "Condition Scoping - Full" at bounding box center [270, 162] width 111 height 13
click at [222, 163] on input "Condition Scoping - Full" at bounding box center [218, 159] width 8 height 8
checkbox input "true"
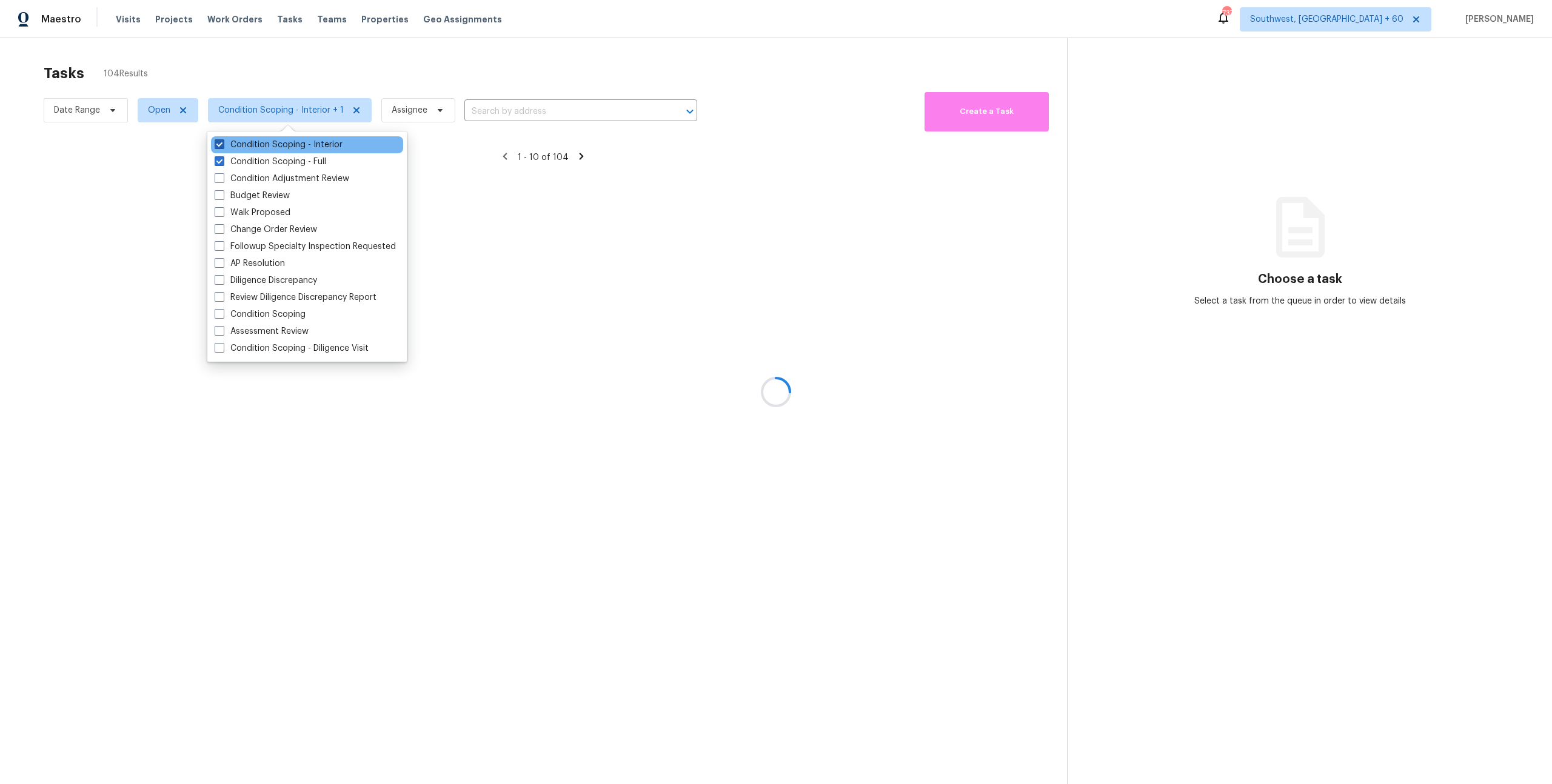
click at [246, 141] on label "Condition Scoping - Interior" at bounding box center [278, 145] width 128 height 13
click at [222, 141] on input "Condition Scoping - Interior" at bounding box center [218, 142] width 8 height 8
checkbox input "false"
click at [228, 52] on div at bounding box center [776, 392] width 1552 height 784
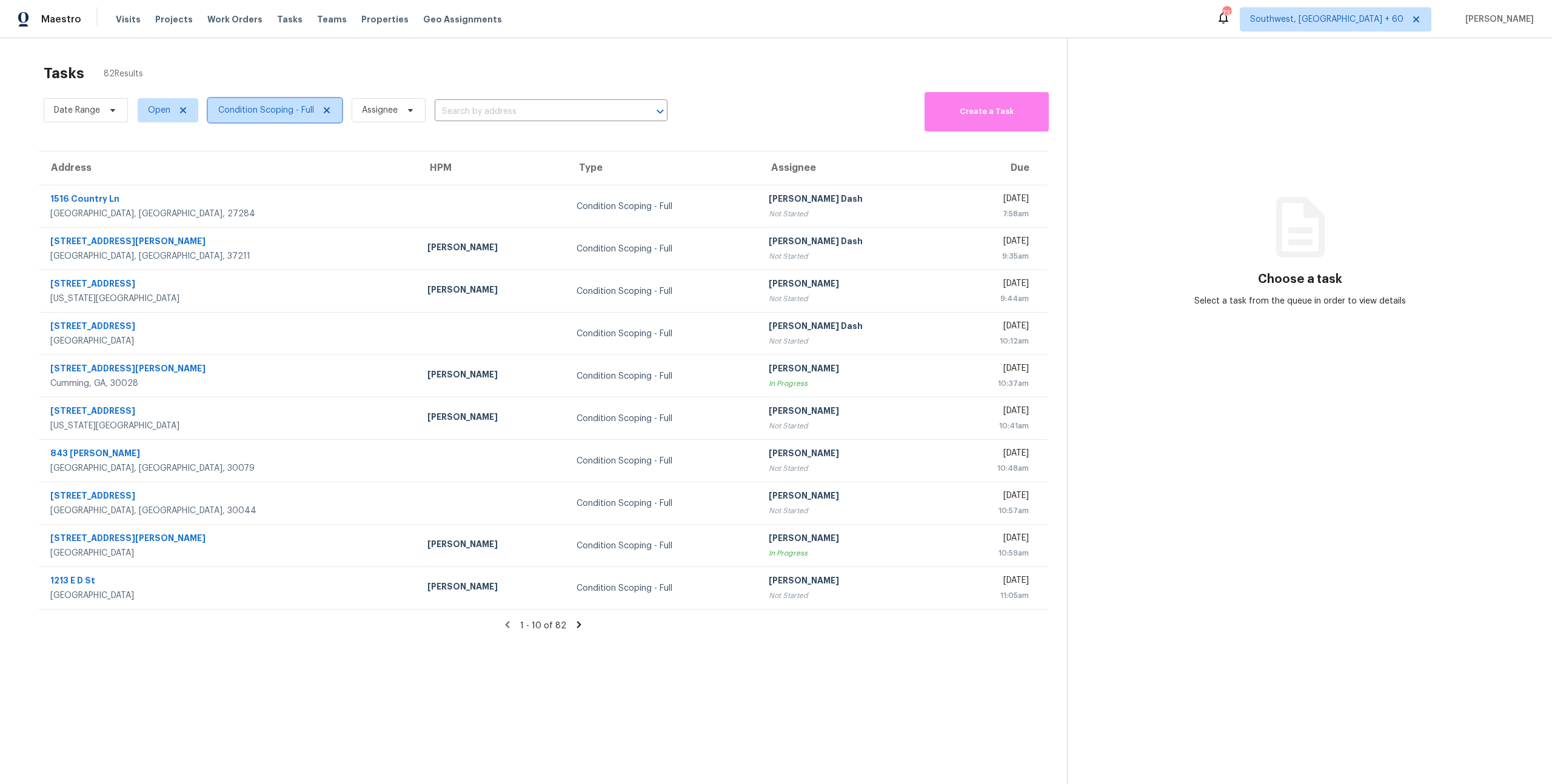
click at [281, 116] on span "Condition Scoping - Full" at bounding box center [275, 110] width 134 height 24
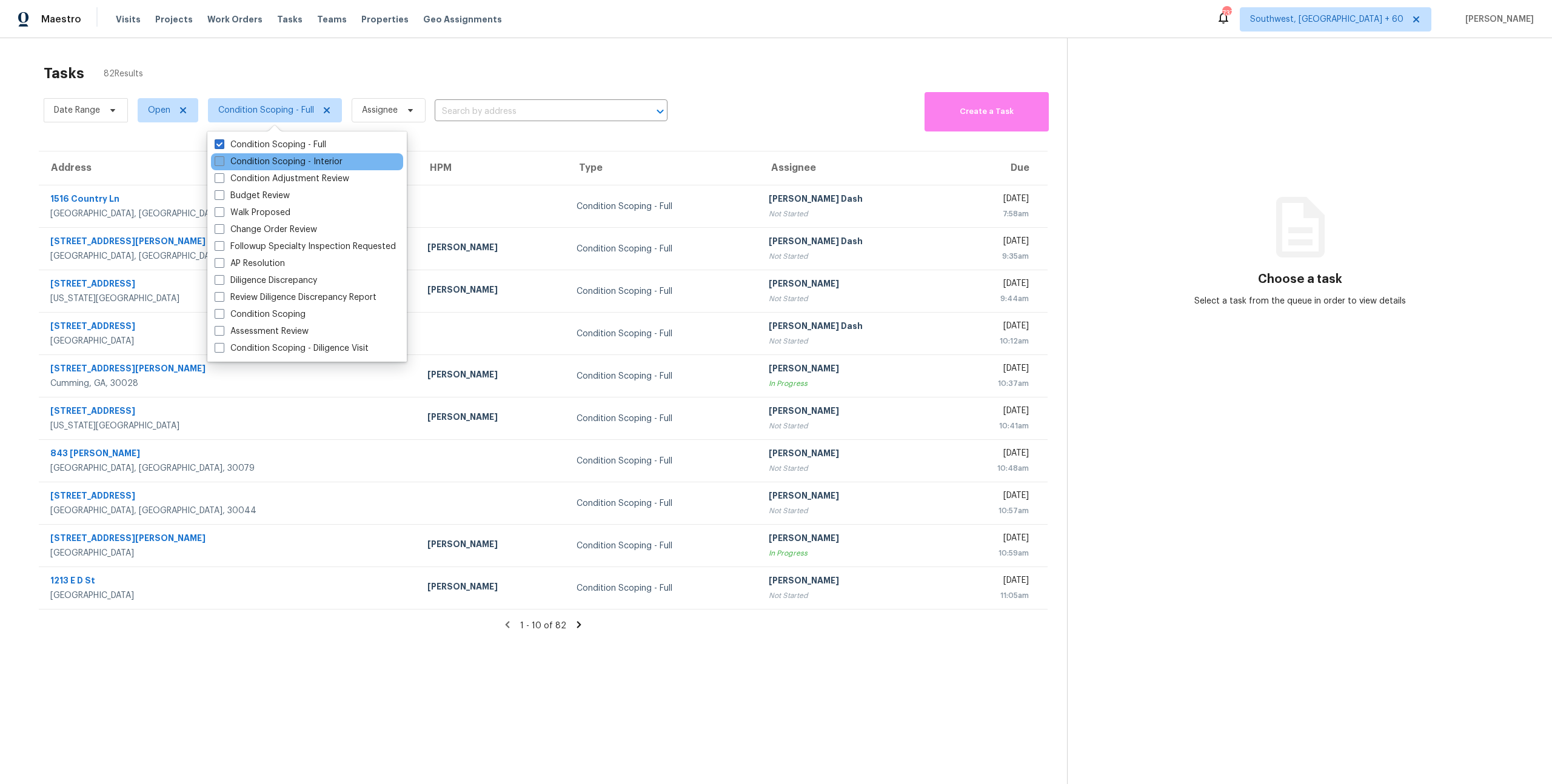
click at [272, 161] on label "Condition Scoping - Interior" at bounding box center [278, 162] width 128 height 13
click at [222, 161] on input "Condition Scoping - Interior" at bounding box center [218, 159] width 8 height 8
checkbox input "true"
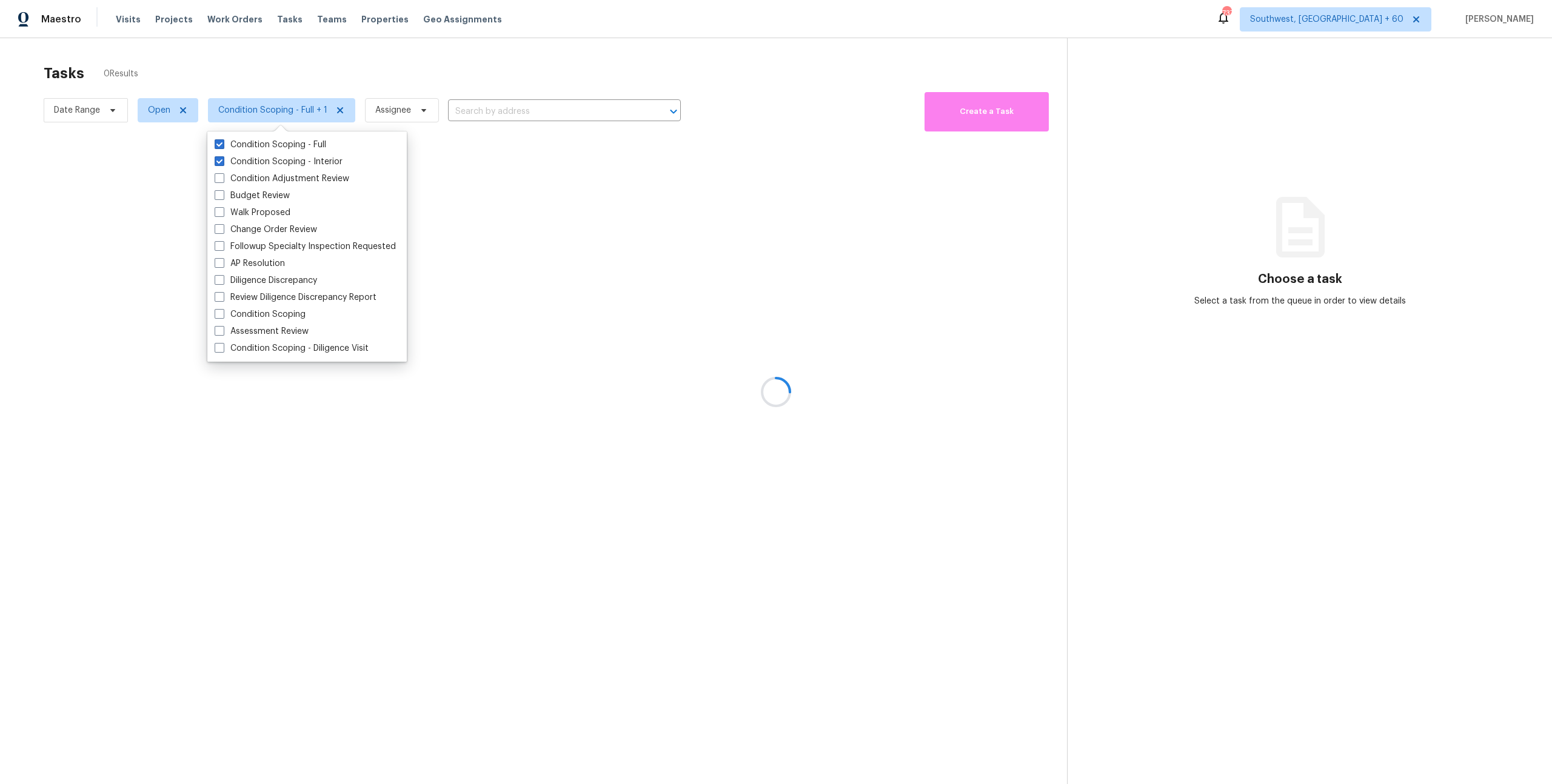
click at [239, 77] on div at bounding box center [776, 392] width 1552 height 784
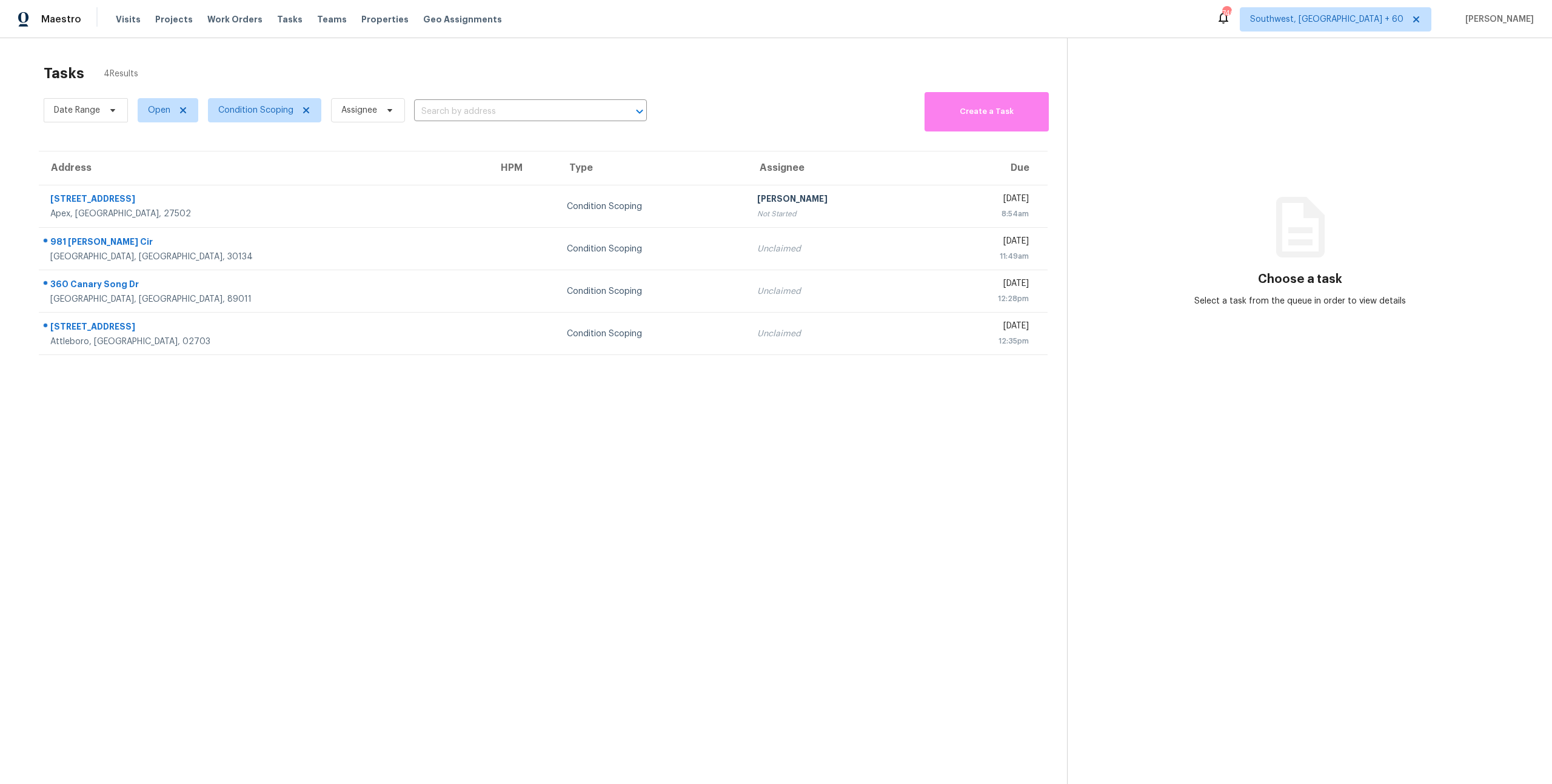
click at [277, 56] on div "Tasks 4 Results Date Range Open Condition Scoping Assignee ​ Create a Task Addr…" at bounding box center [776, 430] width 1552 height 784
